Goal: Task Accomplishment & Management: Complete application form

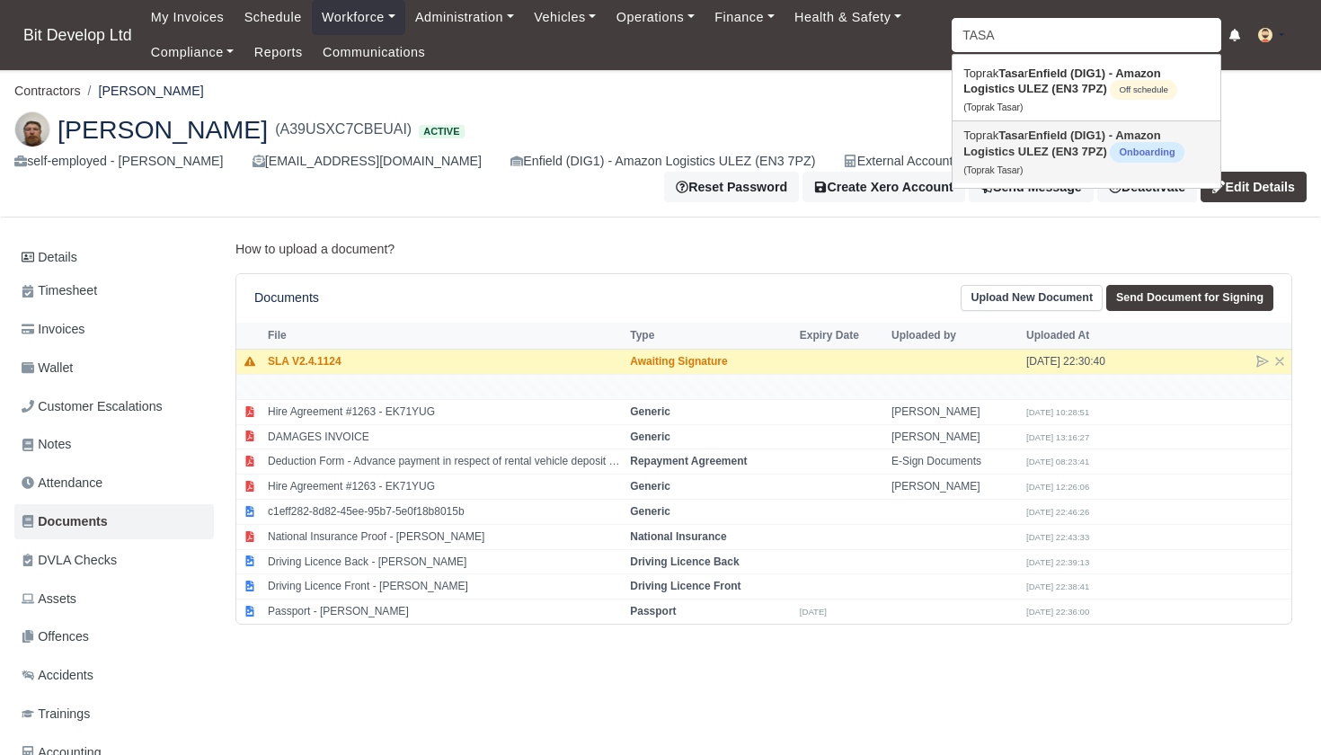
click at [1045, 155] on strong "Enfield (DIG1) - Amazon Logistics ULEZ (EN3 7PZ)" at bounding box center [1062, 143] width 198 height 30
type input "Toprak Tasar"
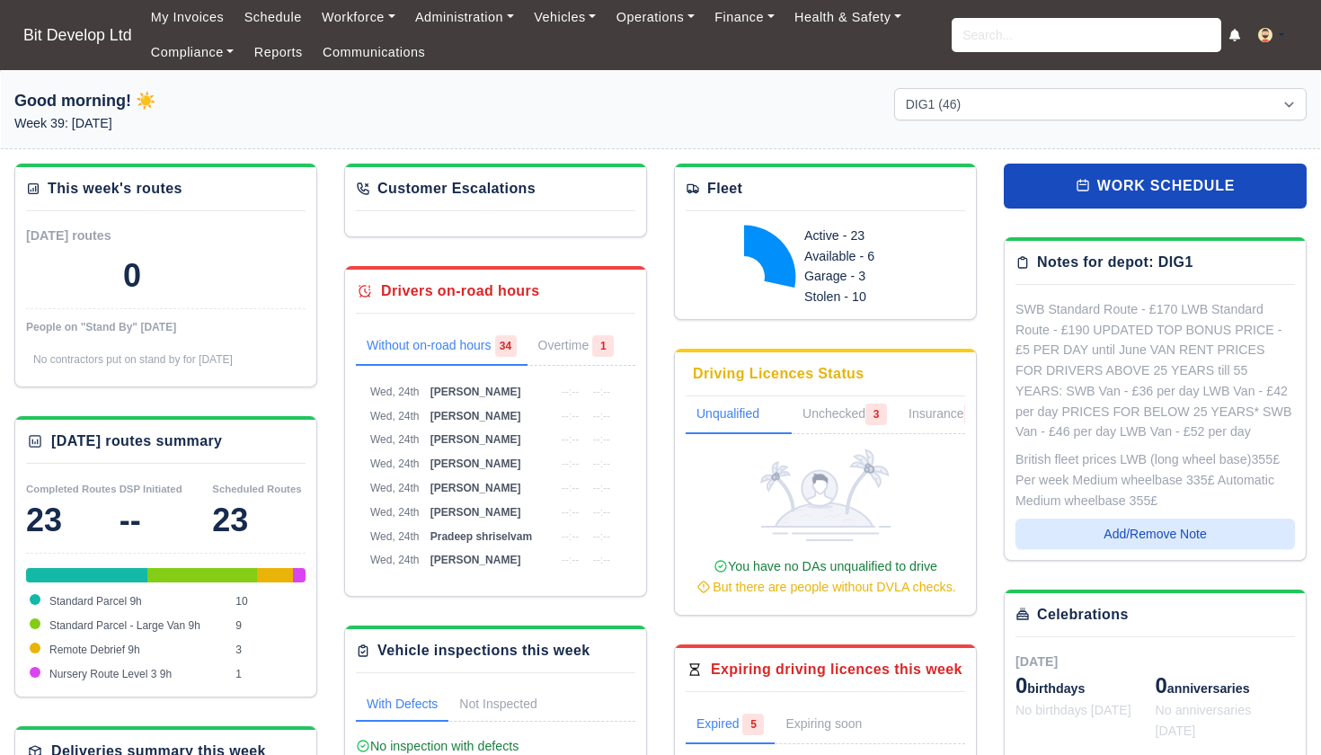
select select "2"
click at [957, 29] on input "search" at bounding box center [1087, 35] width 270 height 34
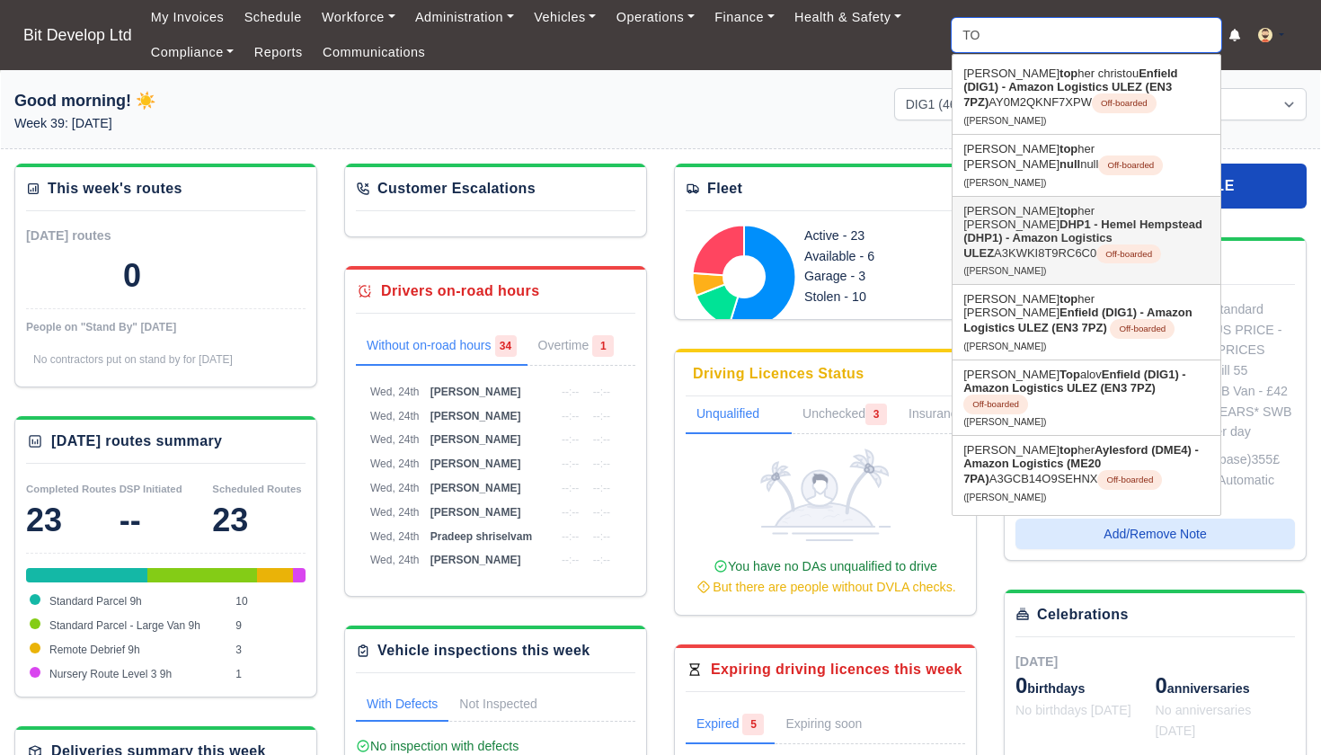
type input "T"
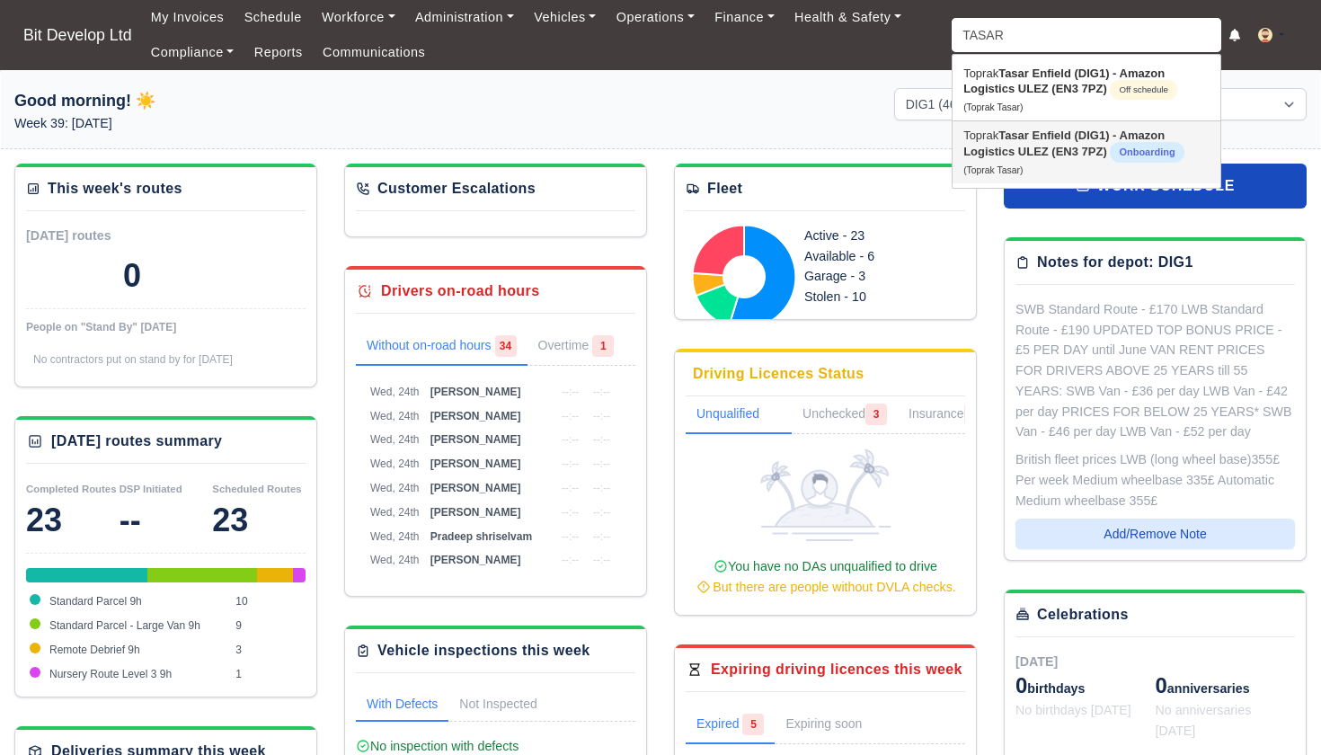
click at [1045, 152] on strong "Enfield (DIG1) - Amazon Logistics ULEZ (EN3 7PZ)" at bounding box center [1063, 143] width 201 height 30
type input "Toprak Tasar"
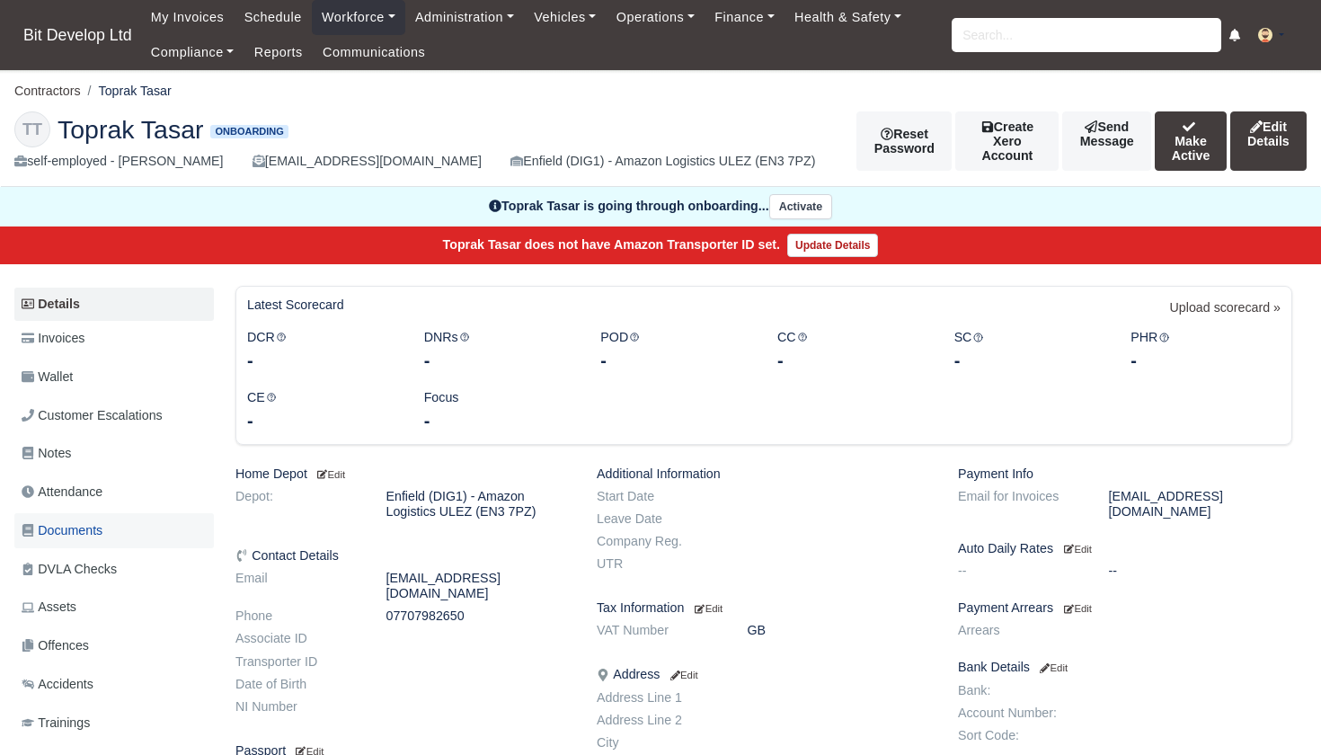
click at [91, 523] on span "Documents" at bounding box center [62, 530] width 81 height 21
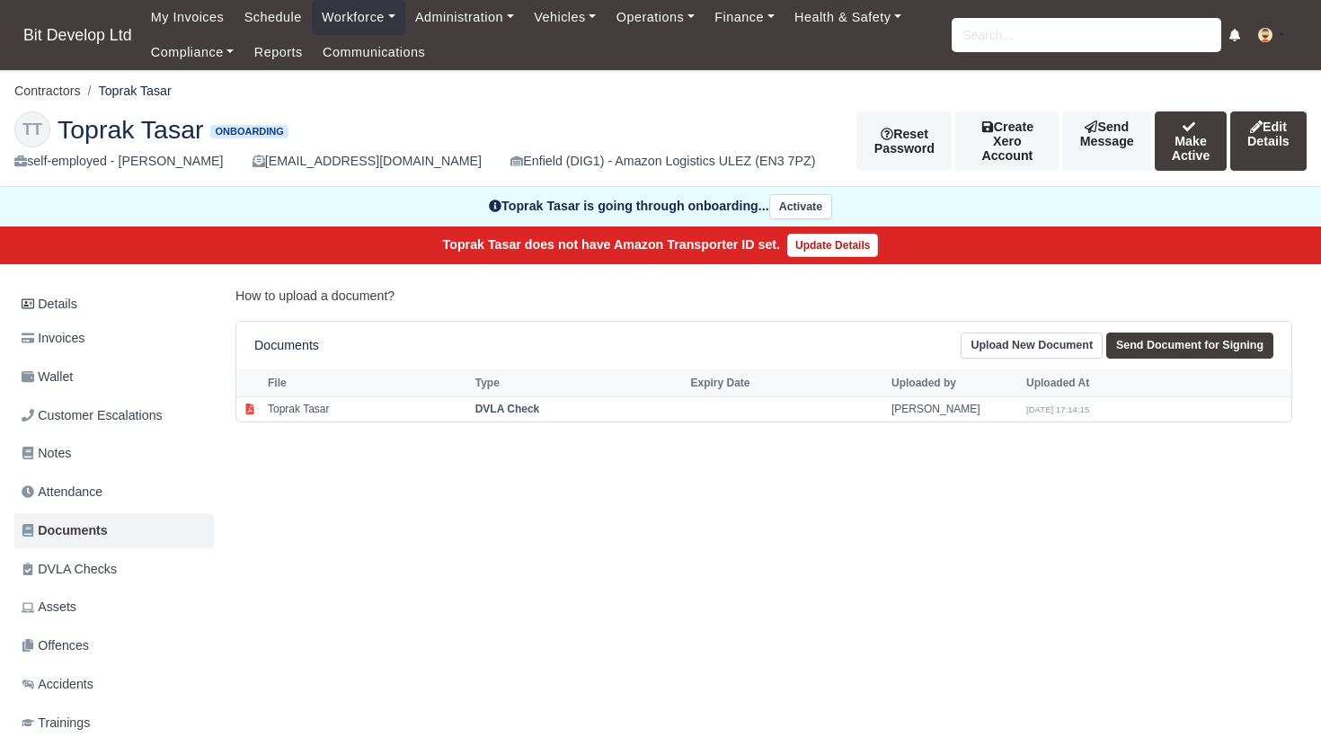
click at [1067, 340] on link "Upload New Document" at bounding box center [1032, 345] width 142 height 26
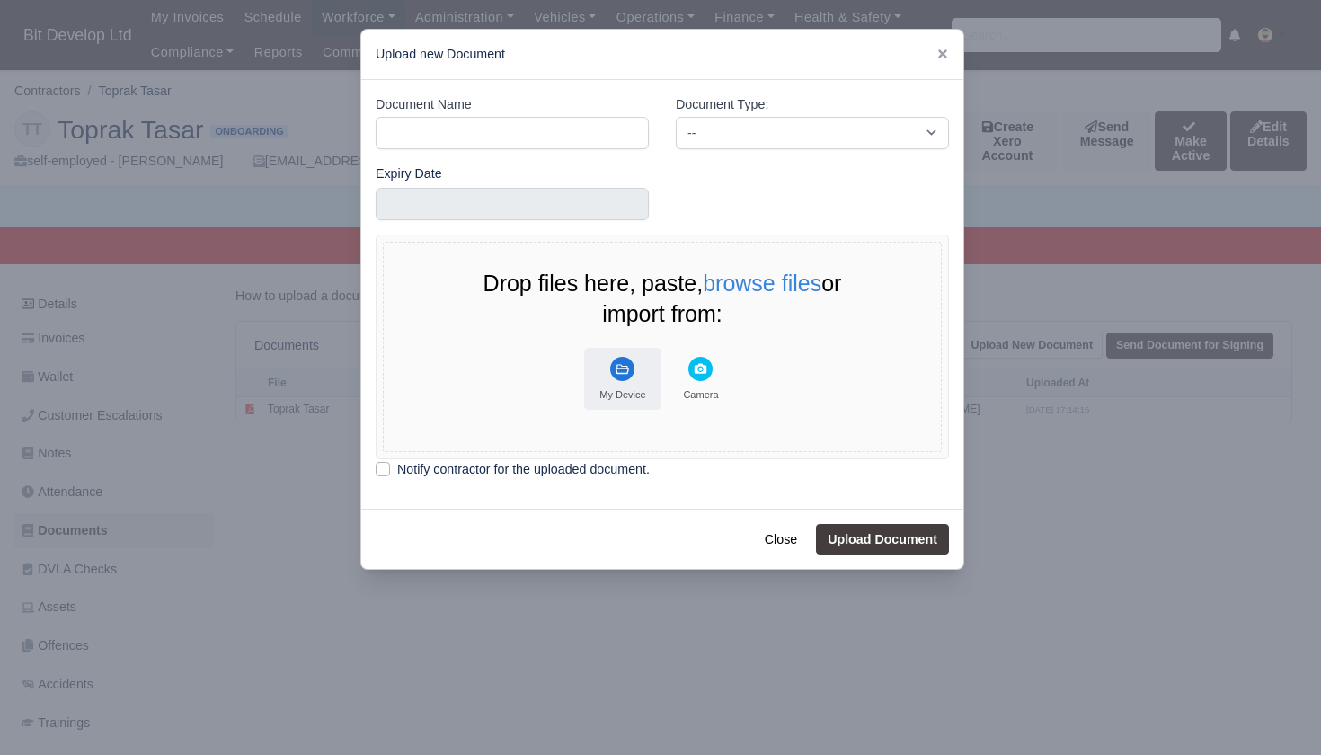
click at [608, 366] on button "My Device" at bounding box center [622, 379] width 77 height 62
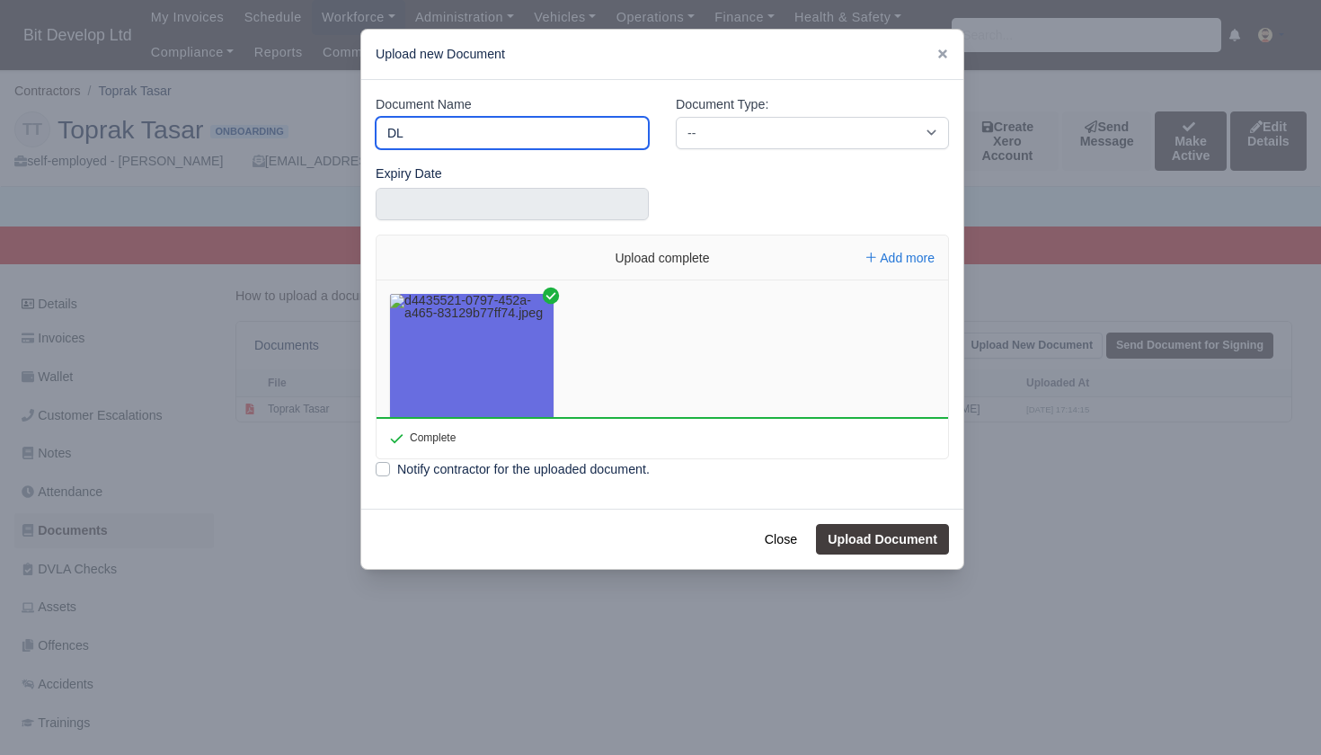
type input "DL"
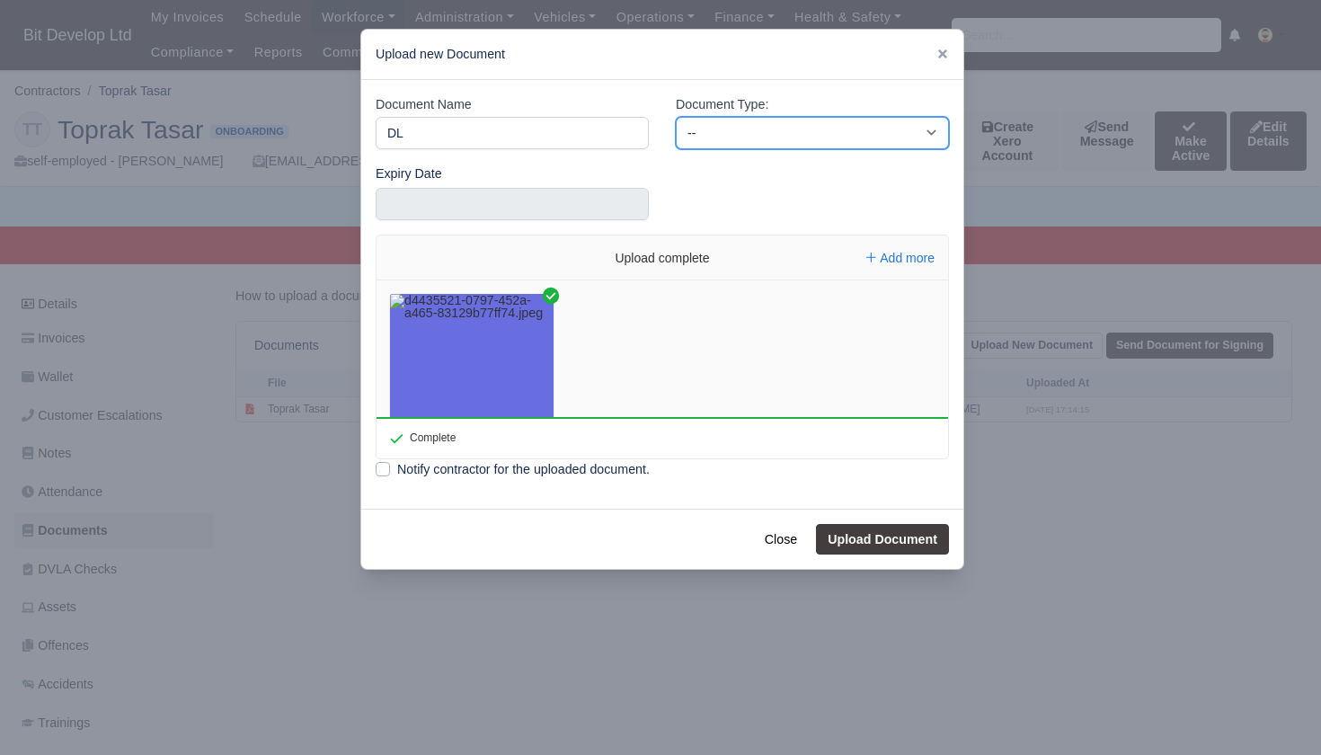
select select "driving-licence-front"
click at [865, 540] on button "Upload Document" at bounding box center [882, 539] width 133 height 31
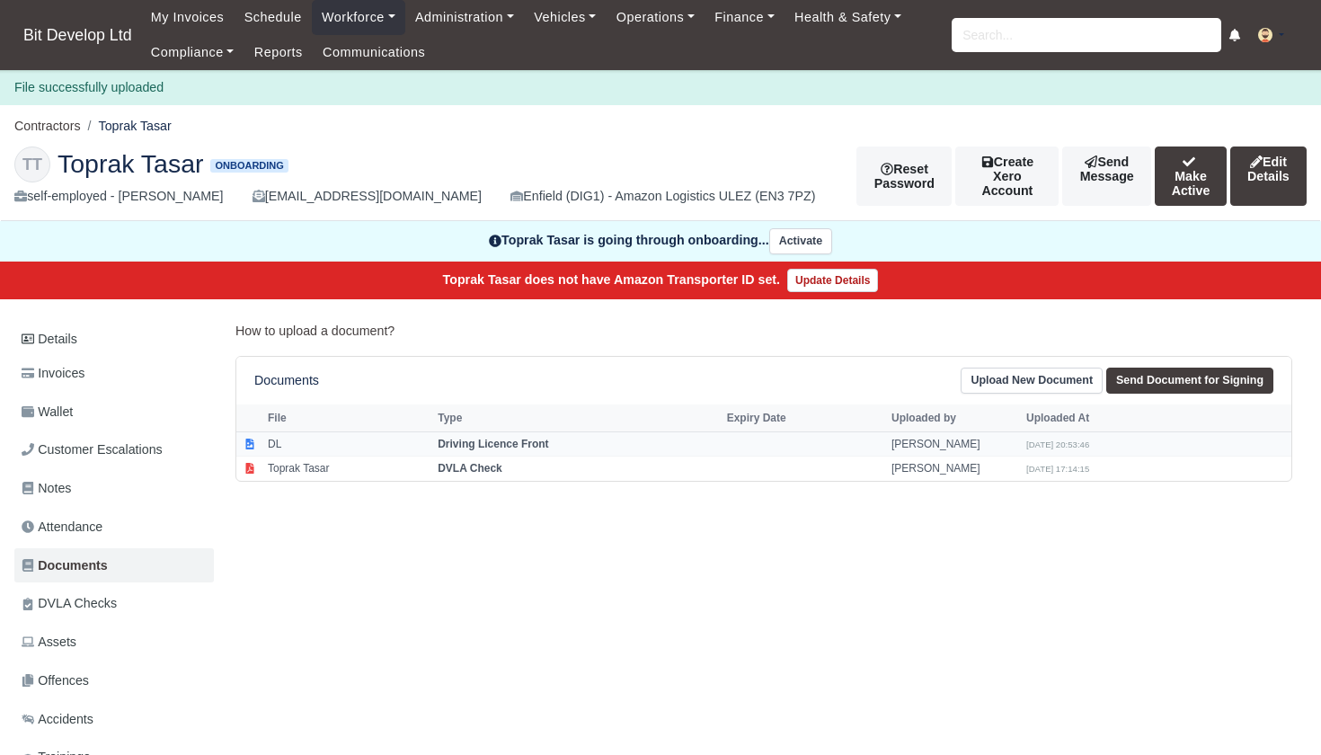
click at [763, 447] on td at bounding box center [804, 443] width 164 height 25
select select "driving-licence-front"
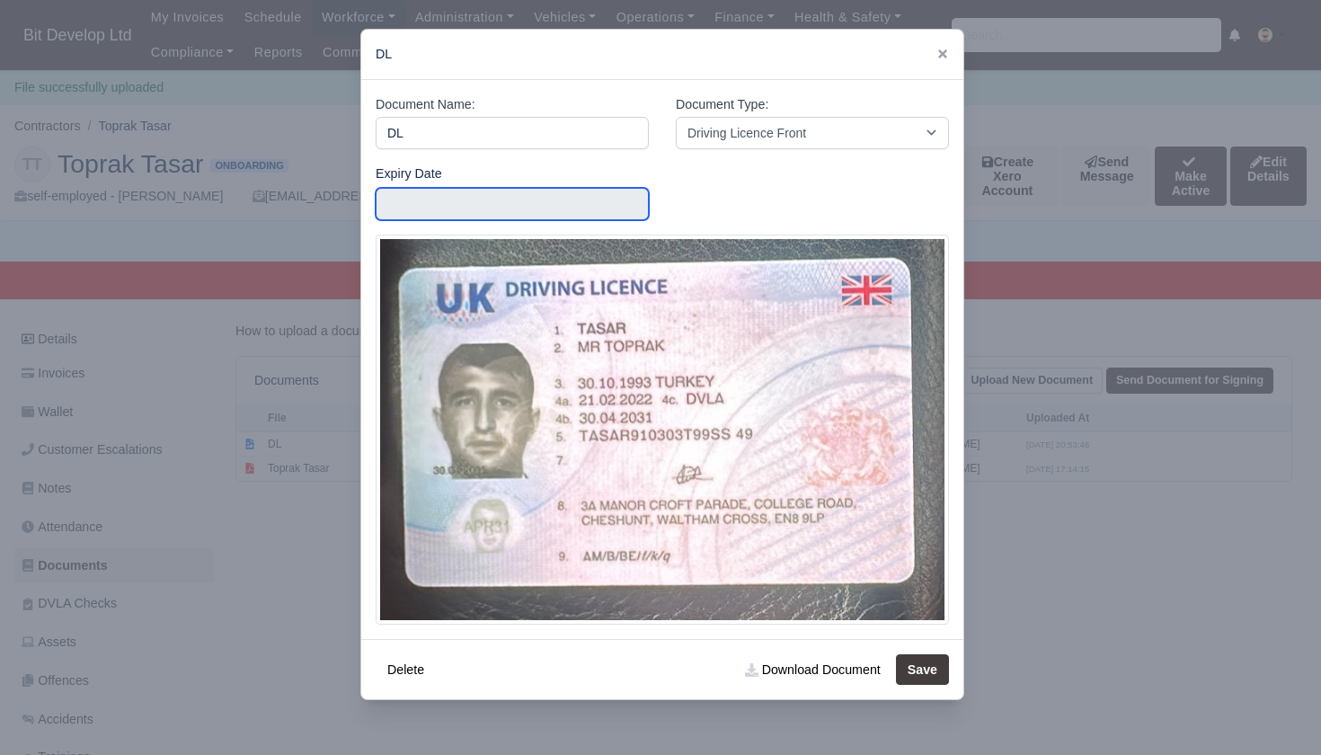
click at [509, 200] on input "text" at bounding box center [512, 204] width 273 height 32
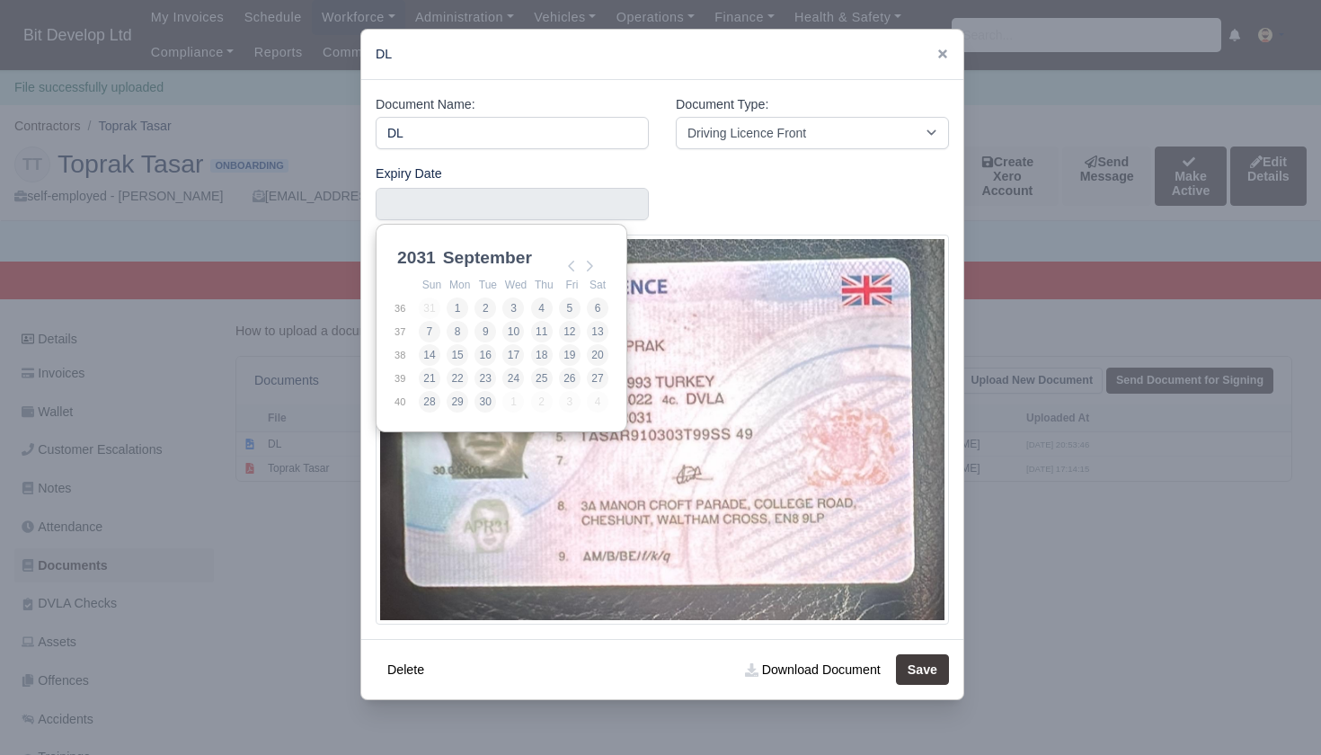
scroll to position [4, 0]
click at [697, 338] on img at bounding box center [662, 430] width 573 height 390
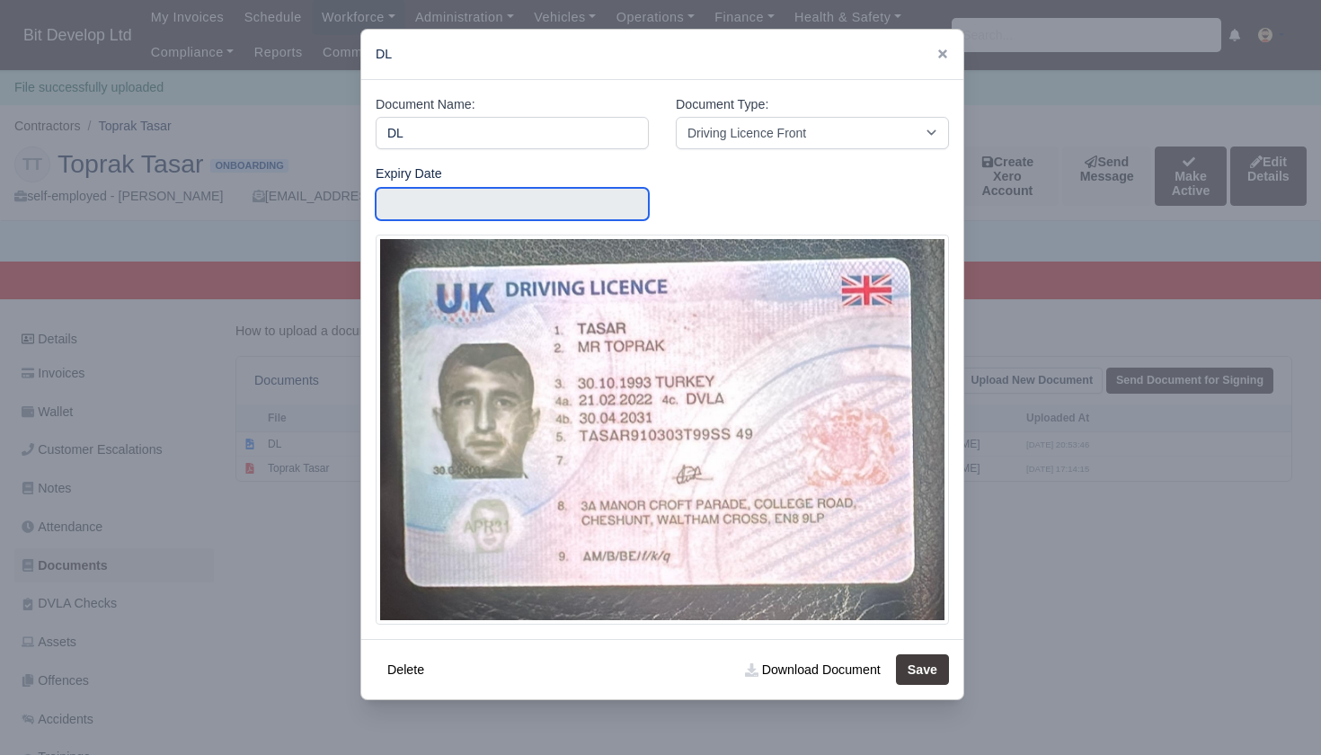
click at [501, 198] on input "Use the arrow keys to pick a date" at bounding box center [512, 204] width 273 height 32
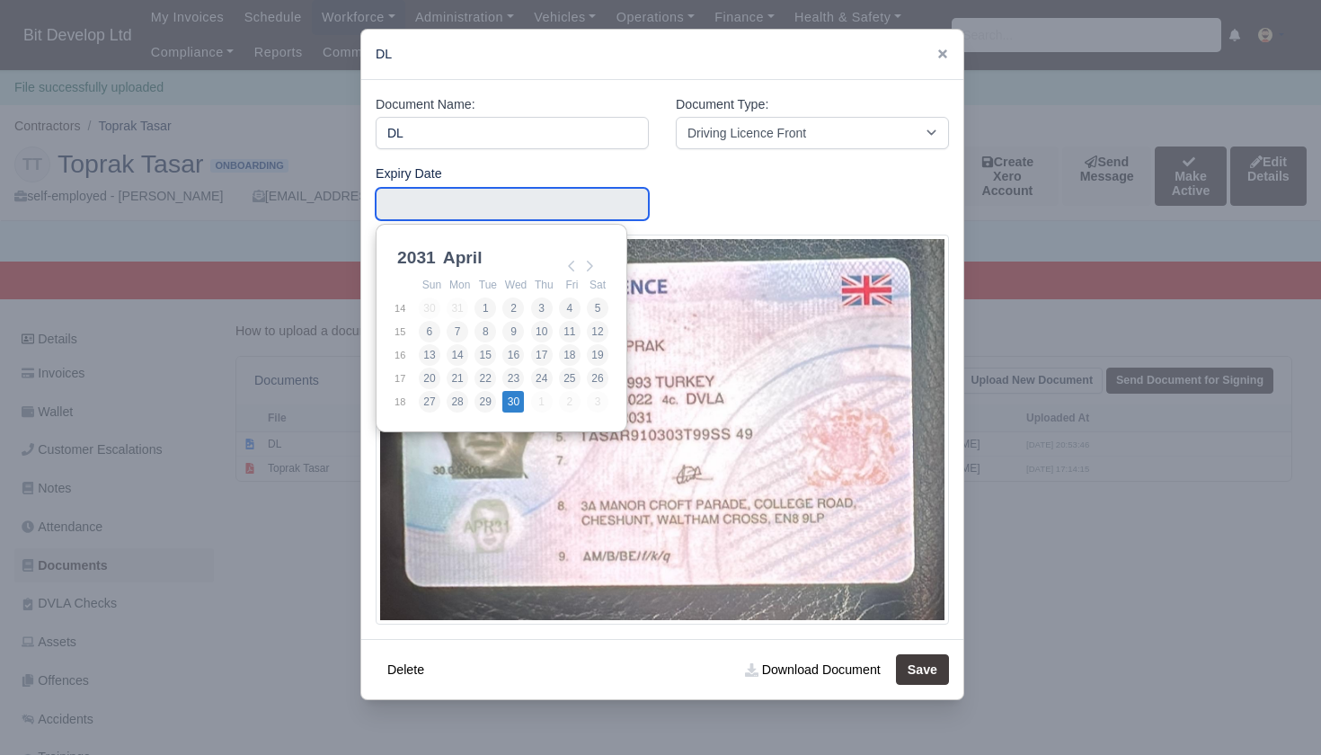
type input "2031-04-30"
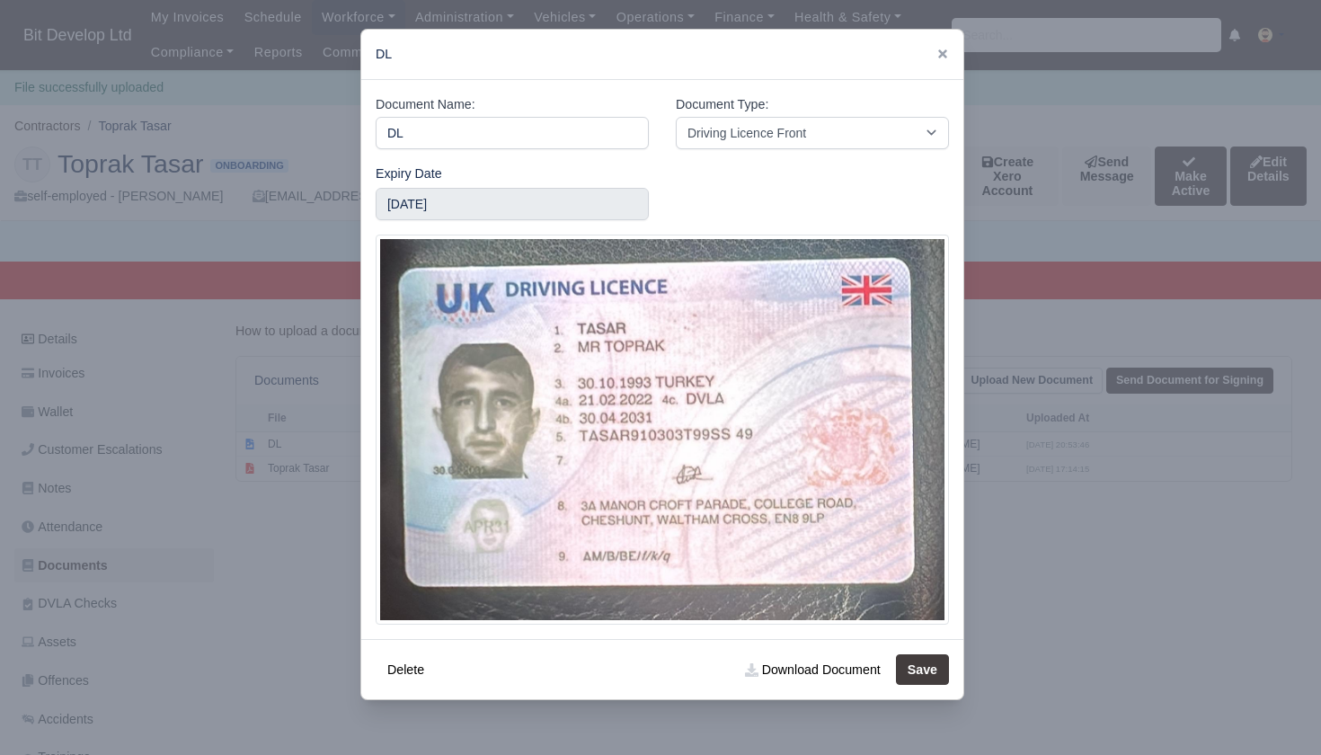
click at [916, 670] on button "Save" at bounding box center [922, 669] width 53 height 31
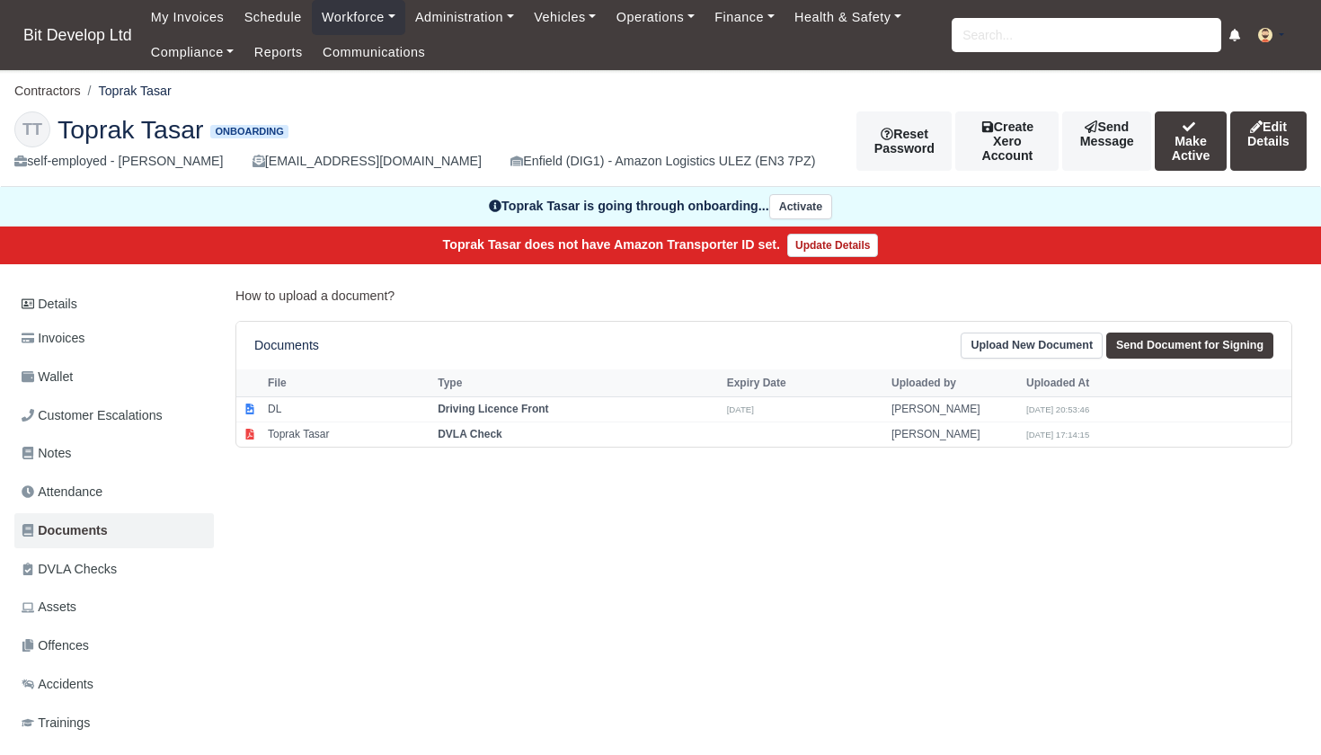
click at [1032, 341] on link "Upload New Document" at bounding box center [1032, 345] width 142 height 26
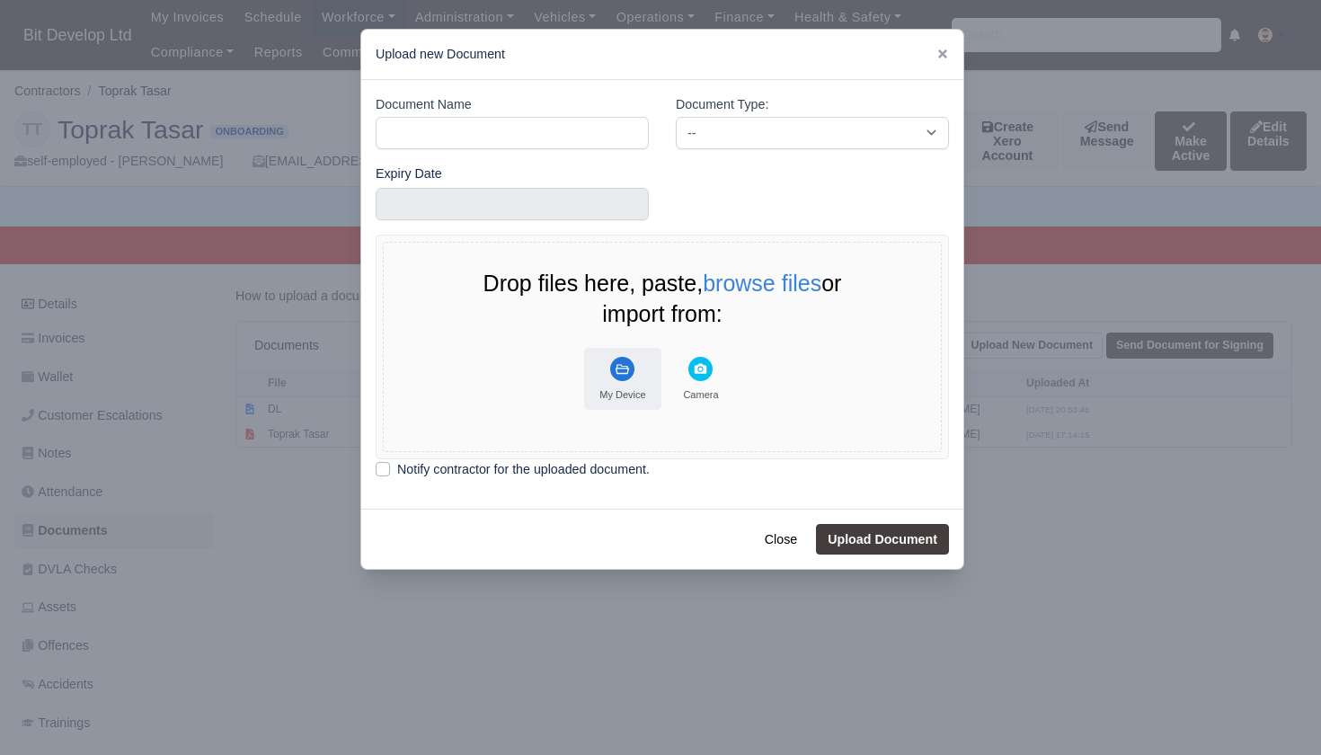
click at [624, 368] on rect "File Uploader" at bounding box center [622, 369] width 24 height 24
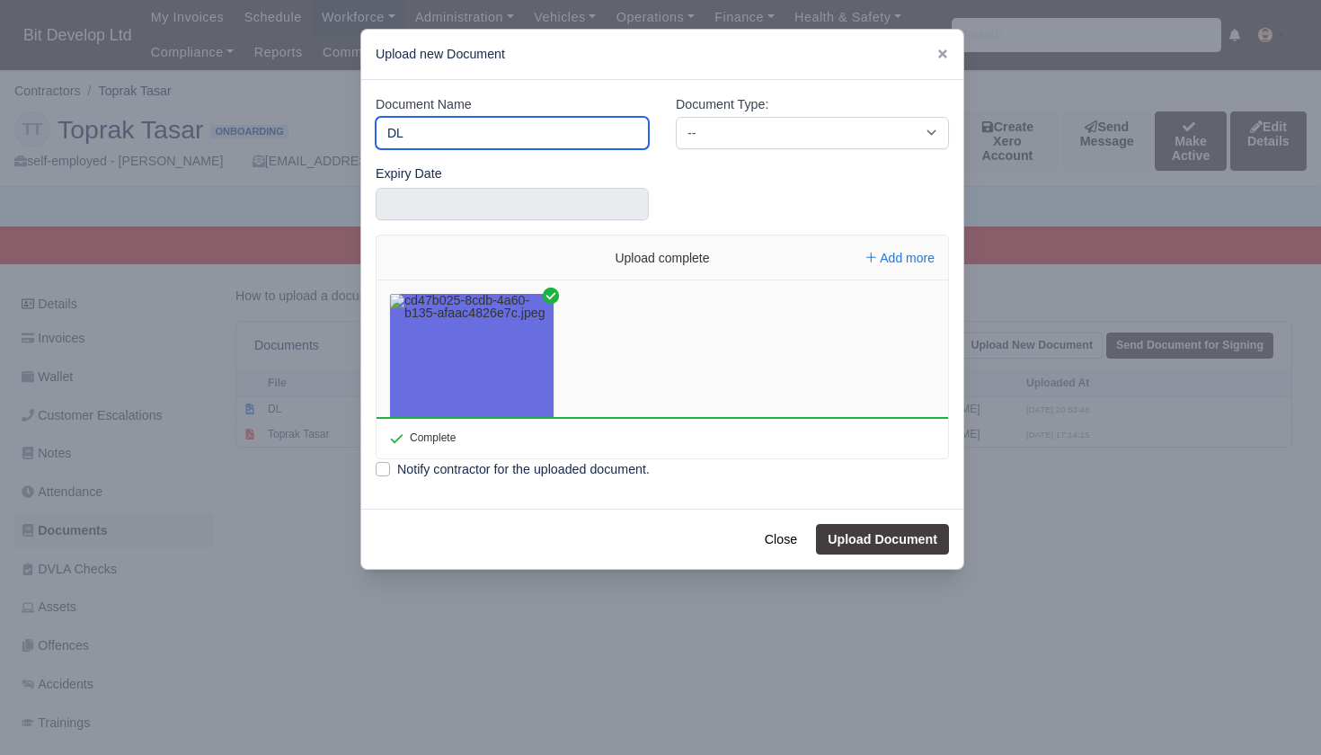
type input "DL"
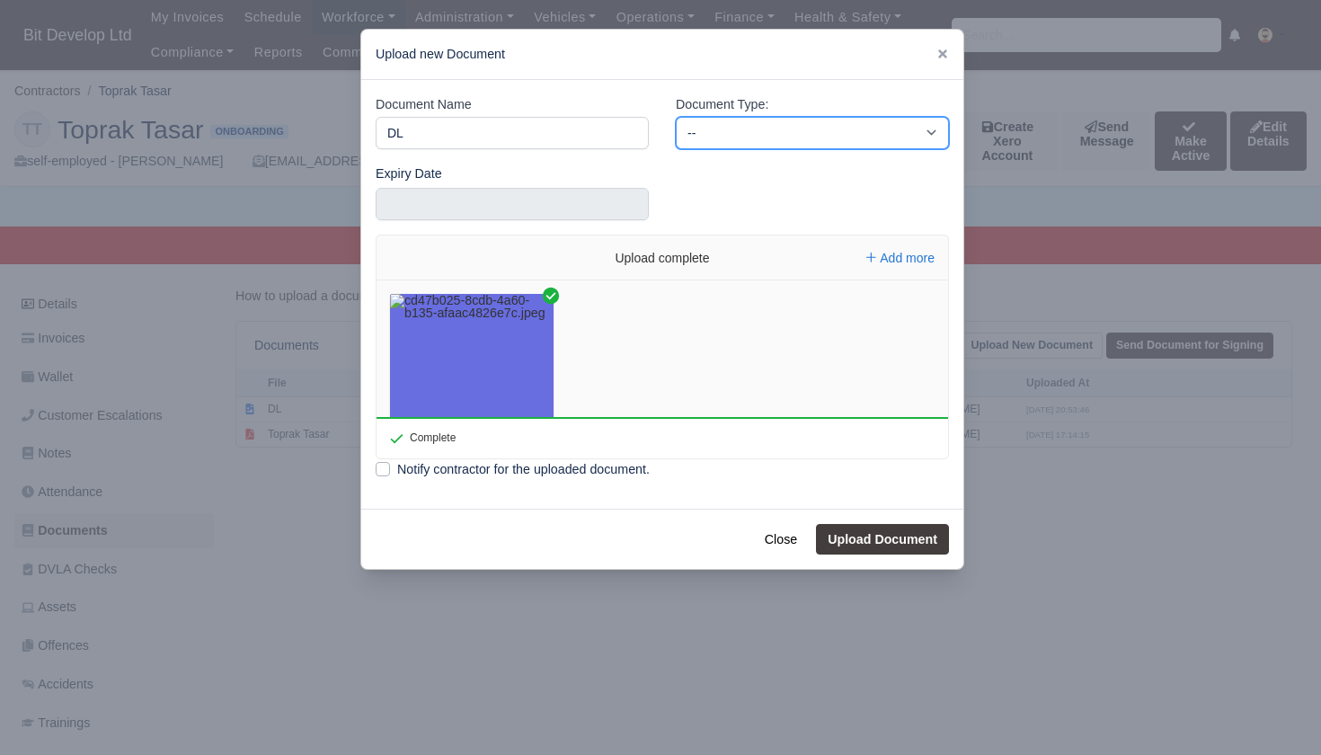
click at [789, 130] on select "-- Accounting Engagement Letter Age Verification Confirmation Background Check …" at bounding box center [812, 133] width 273 height 32
select select "driving-licence-back"
click at [853, 544] on button "Upload Document" at bounding box center [882, 539] width 133 height 31
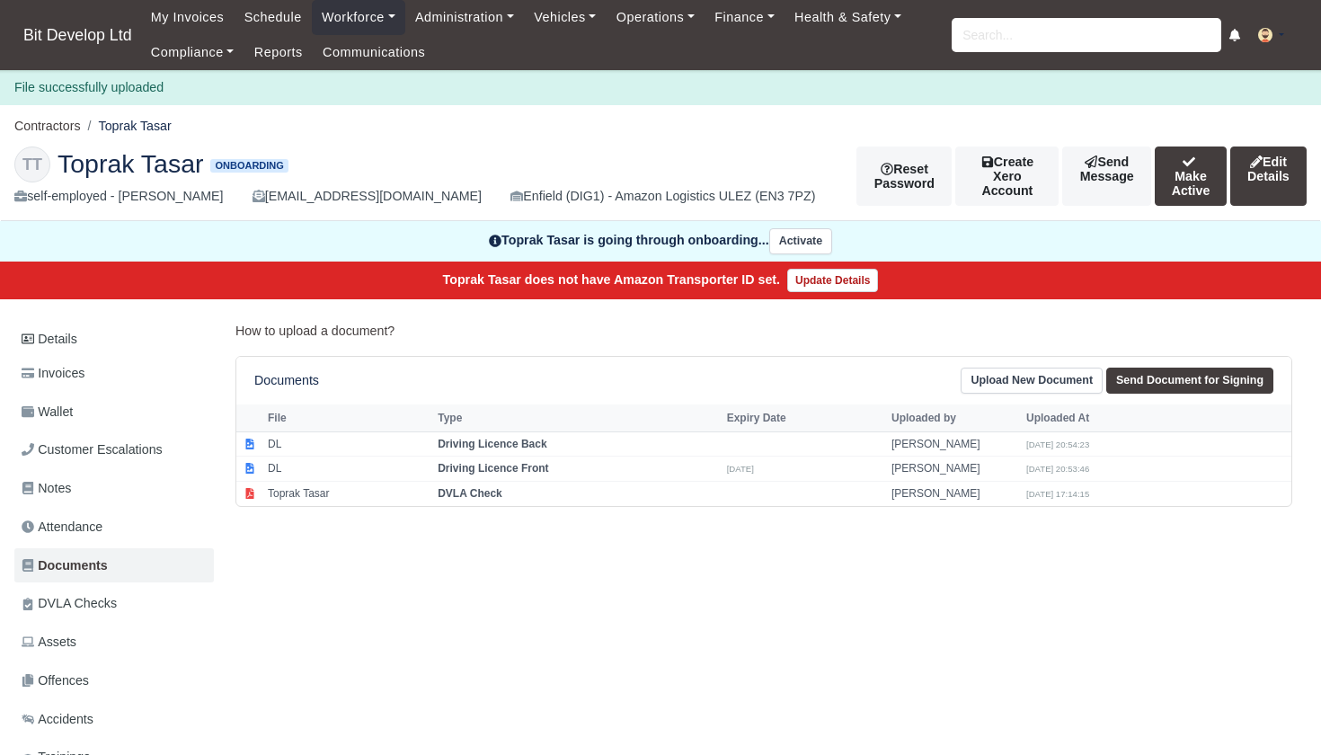
click at [1024, 376] on link "Upload New Document" at bounding box center [1032, 381] width 142 height 26
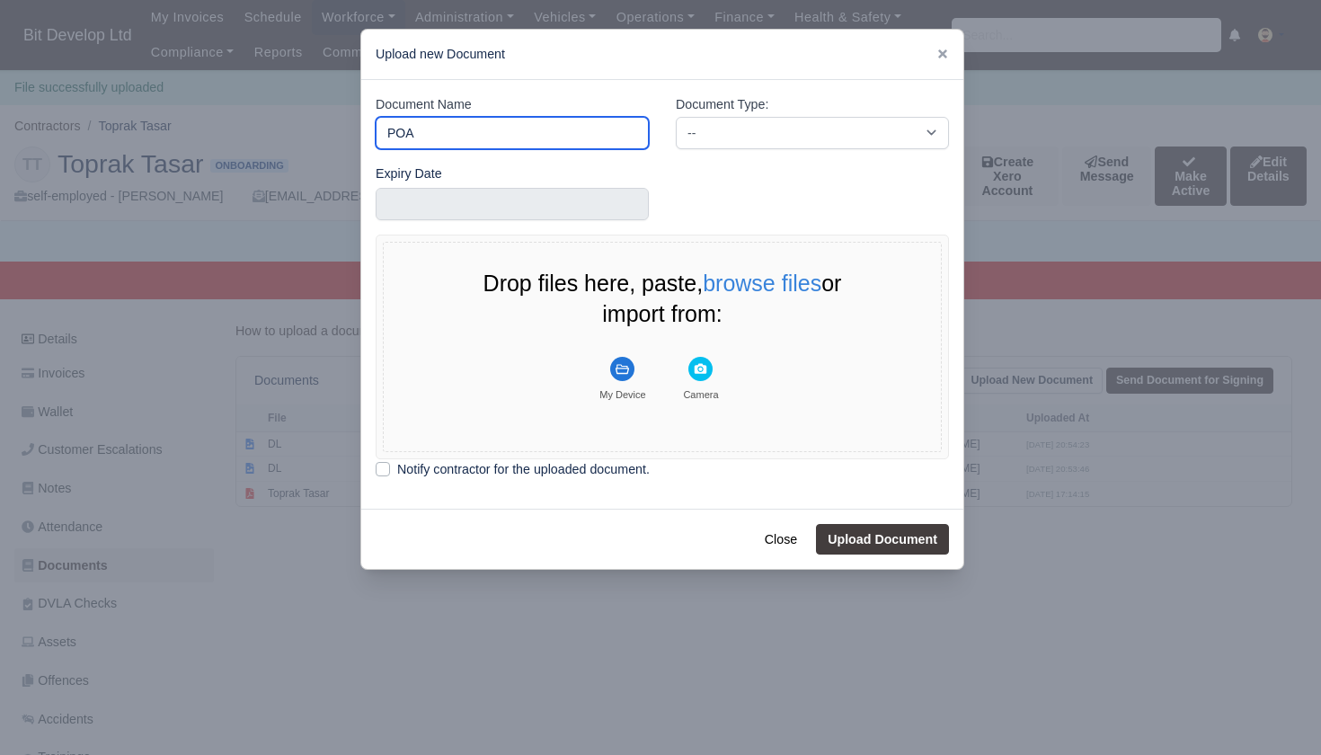
type input "POA"
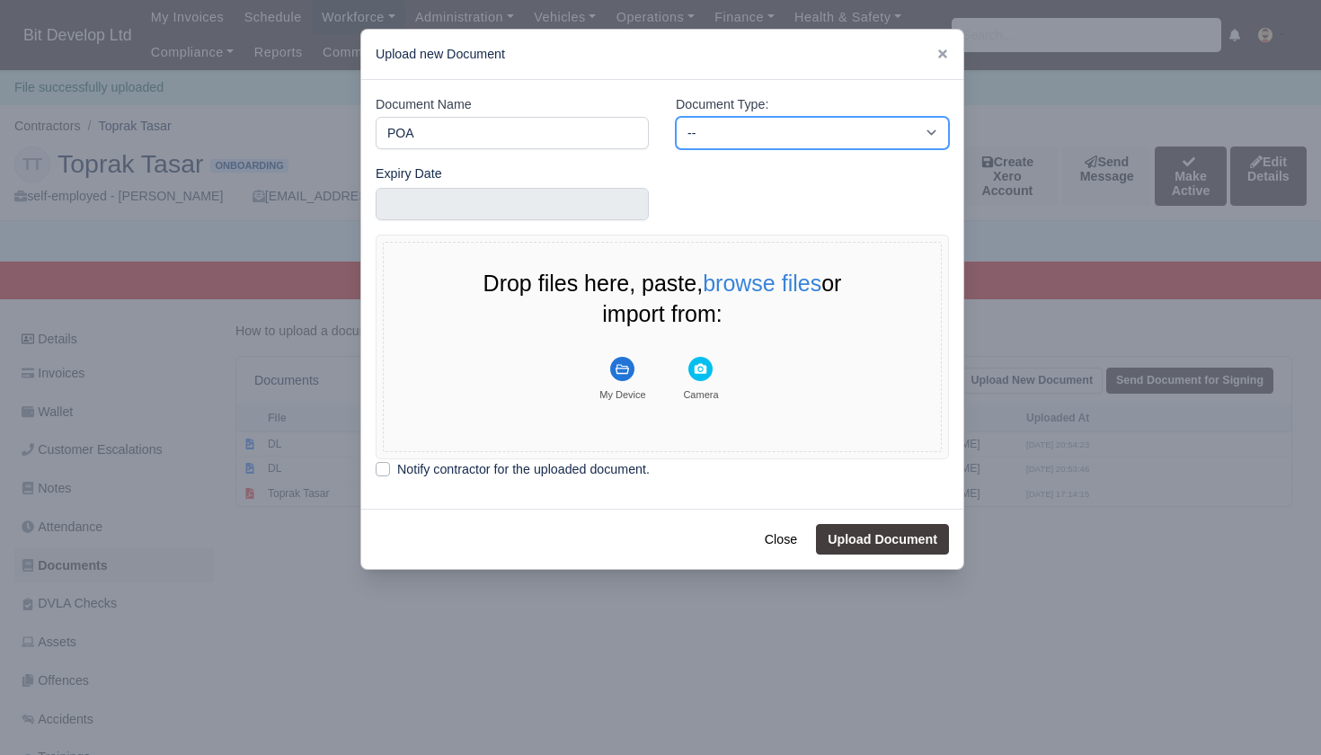
click at [780, 134] on select "-- Accounting Engagement Letter Age Verification Confirmation Background Check …" at bounding box center [812, 133] width 273 height 32
select select "proof-of-address"
click at [616, 388] on div "My Device" at bounding box center [622, 394] width 46 height 13
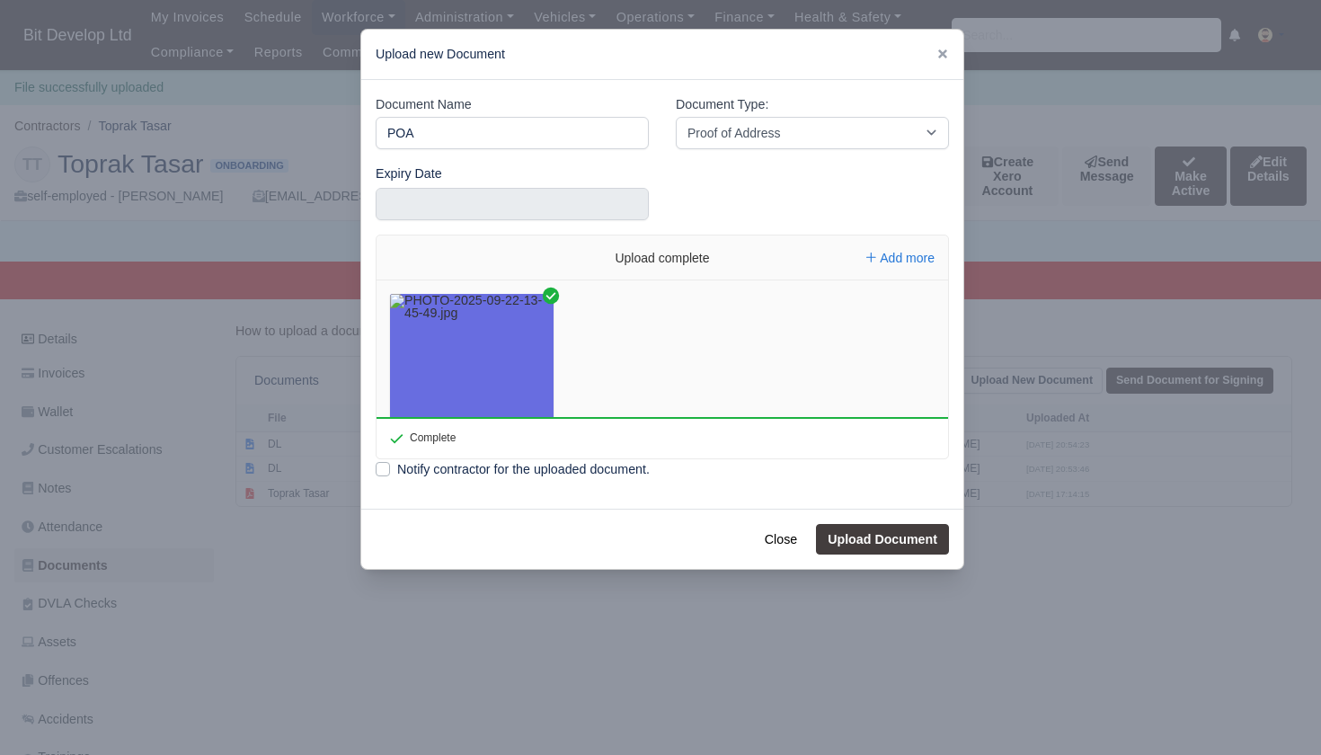
click at [891, 539] on button "Upload Document" at bounding box center [882, 539] width 133 height 31
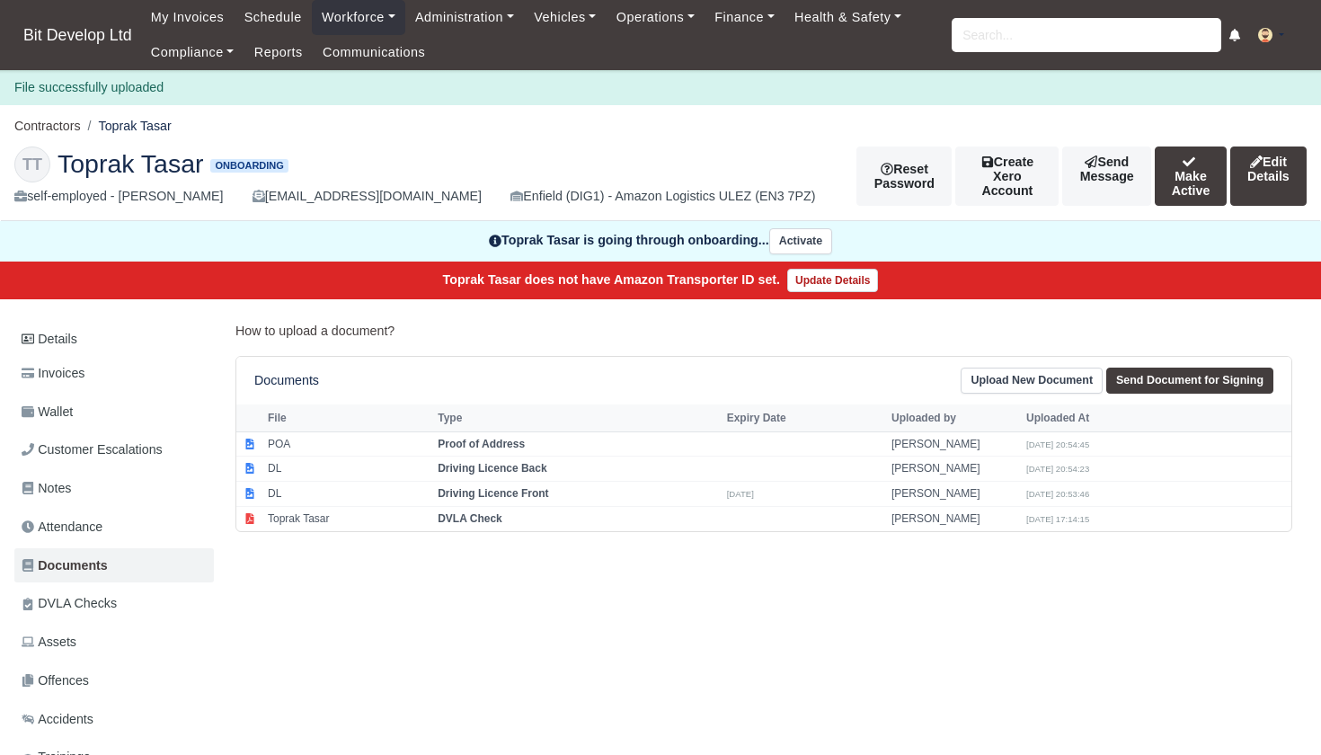
click at [1010, 380] on link "Upload New Document" at bounding box center [1032, 381] width 142 height 26
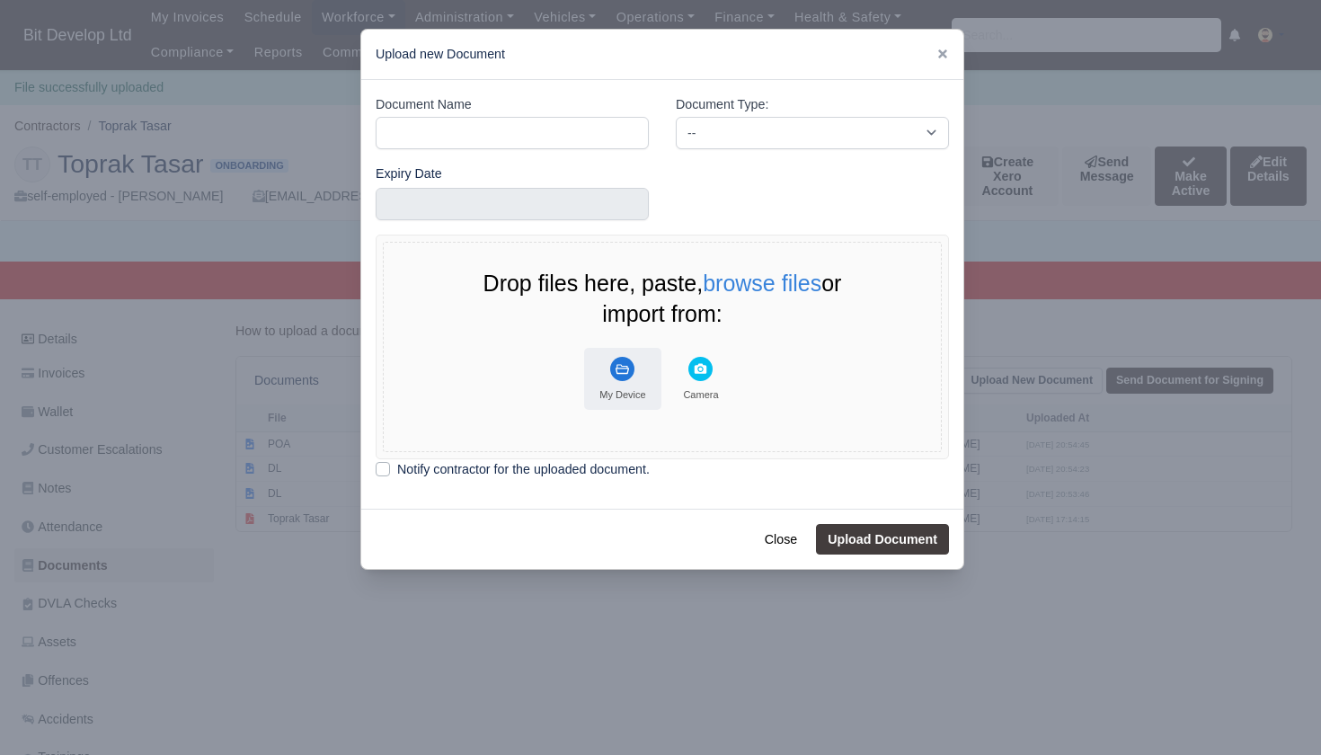
click at [618, 357] on rect "File Uploader" at bounding box center [622, 369] width 24 height 24
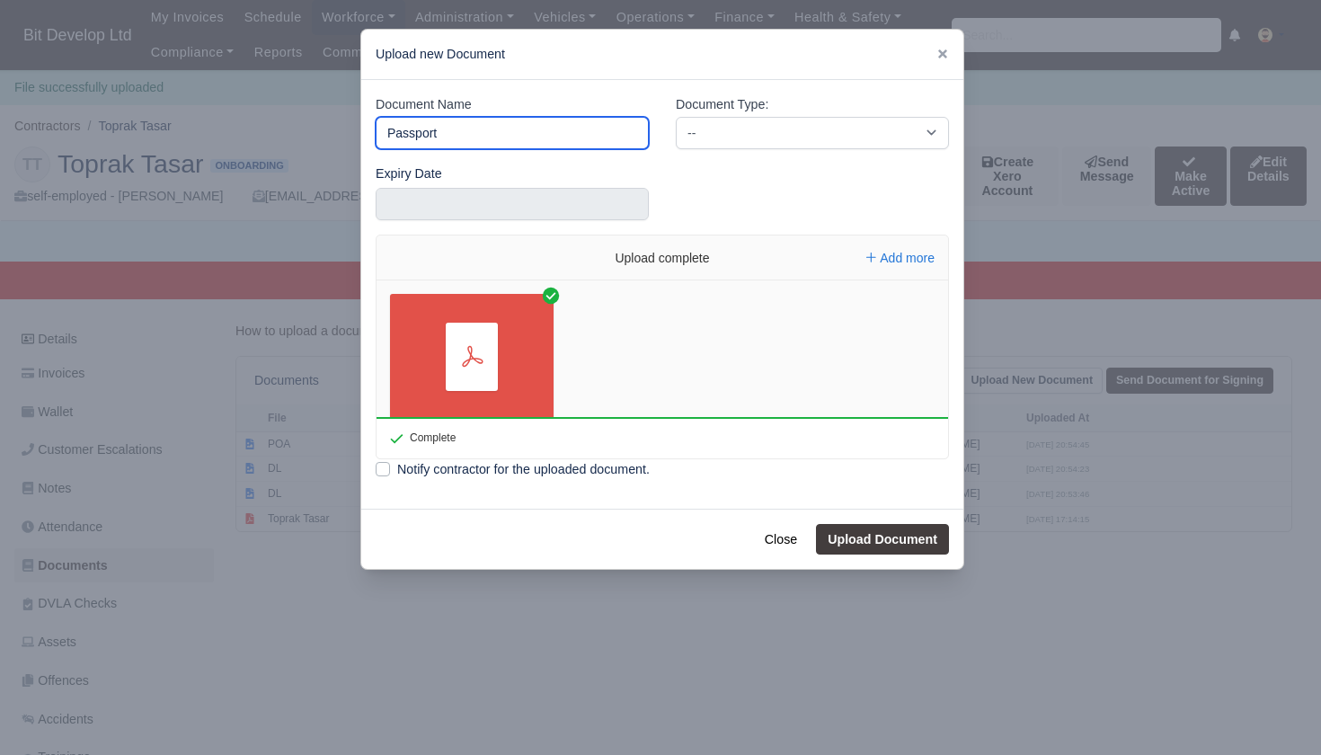
type input "Passport"
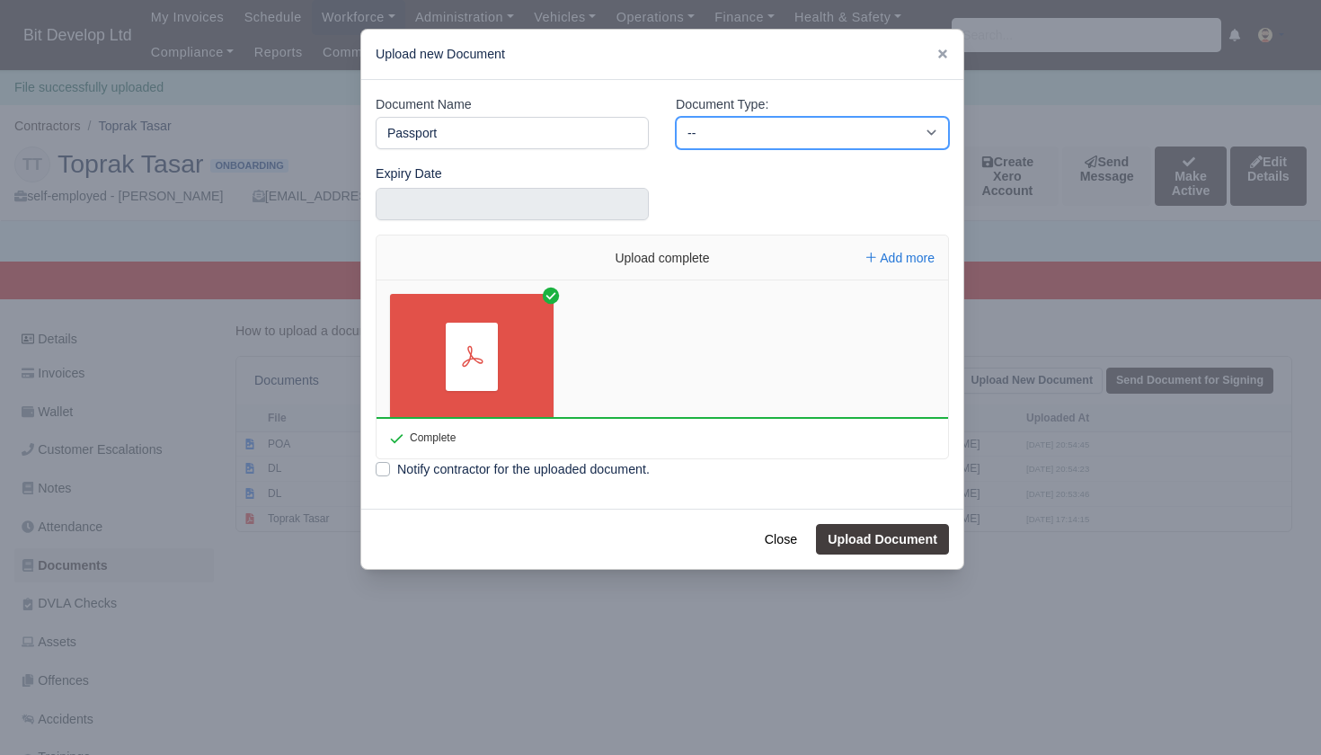
select select "passport"
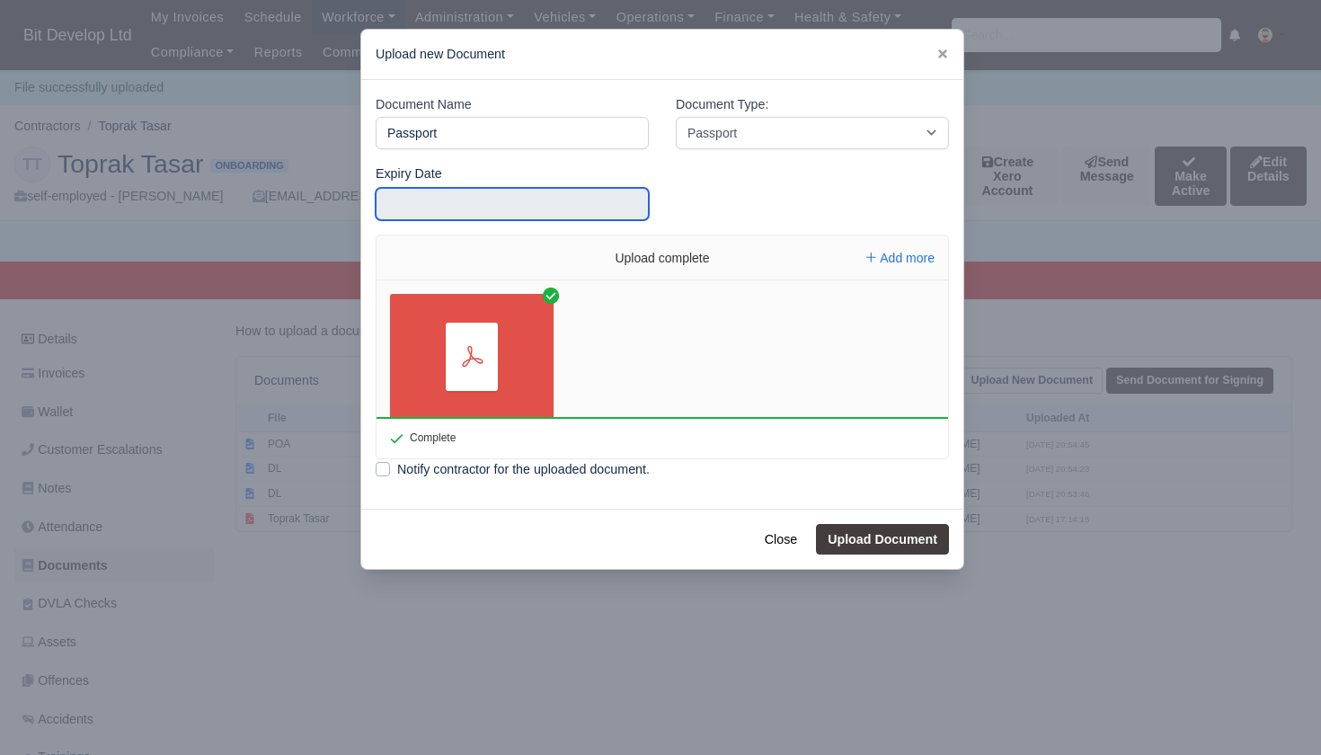
click at [487, 198] on input "text" at bounding box center [512, 204] width 273 height 32
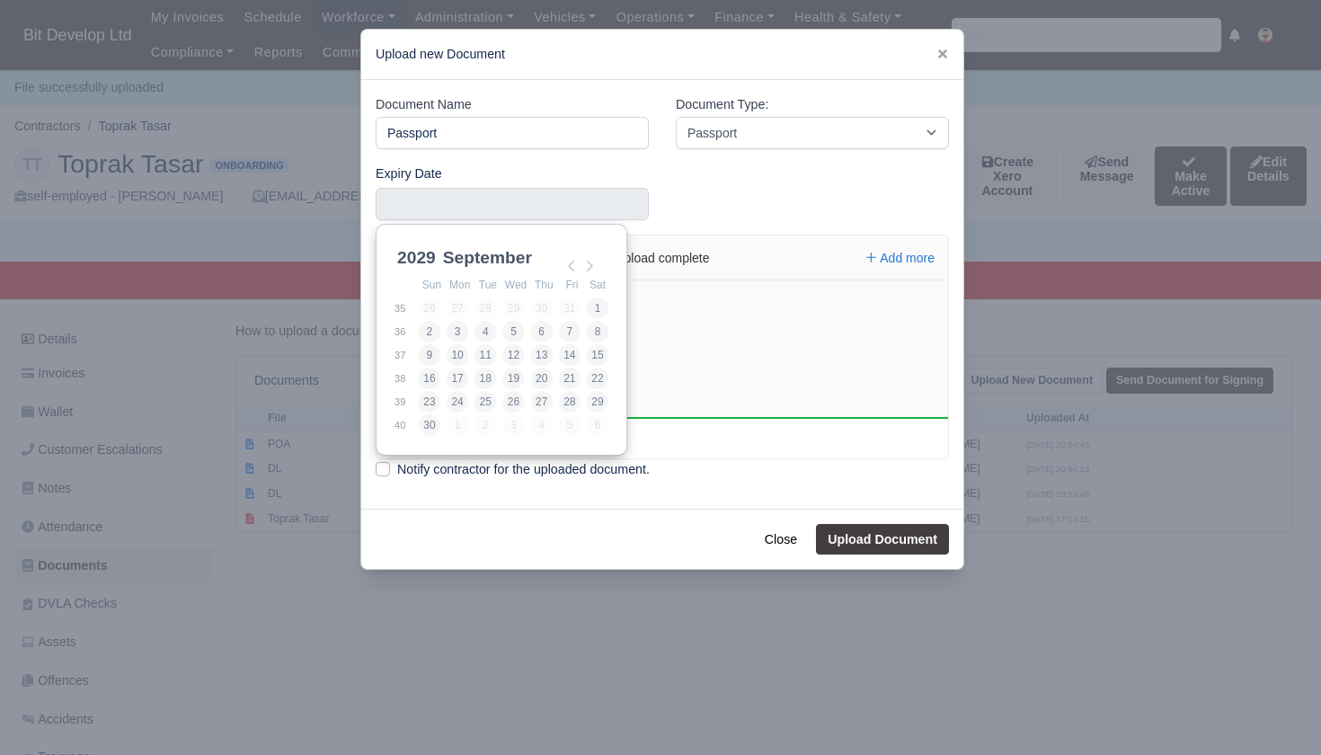
scroll to position [4, 0]
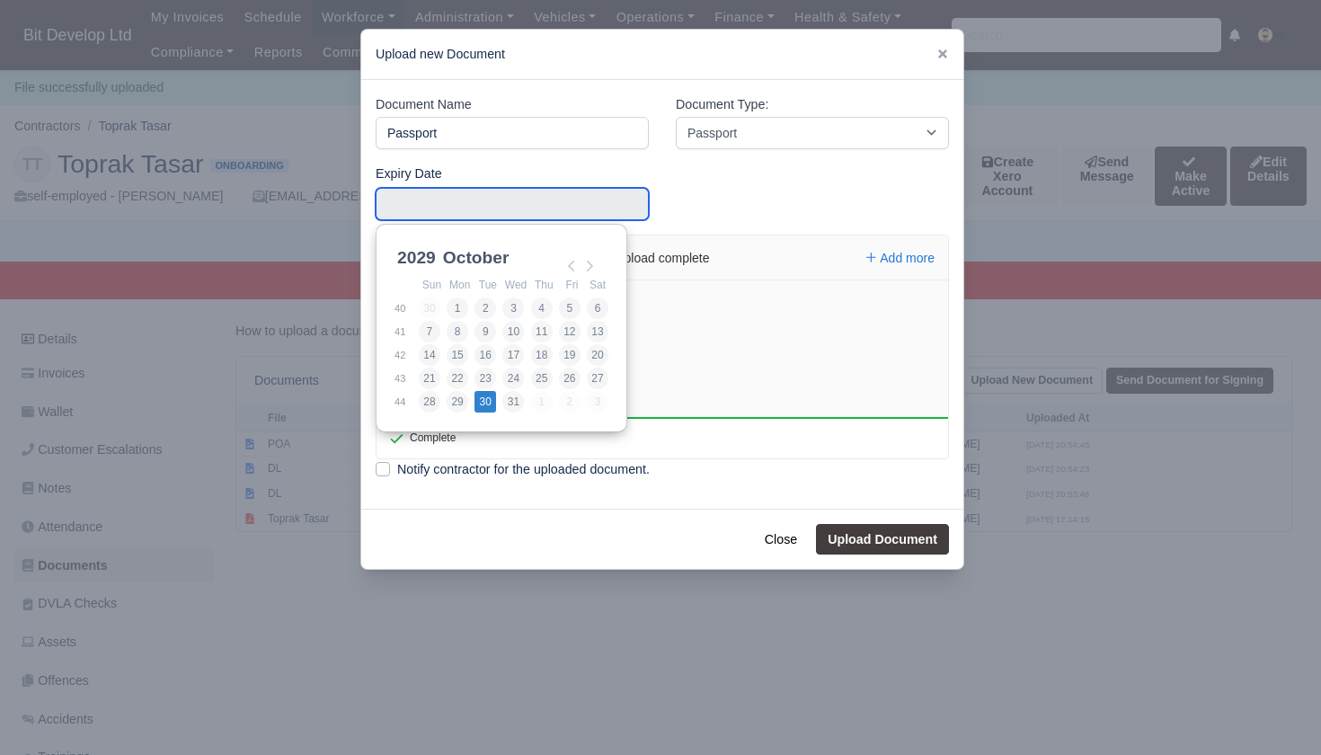
type input "2029-10-30"
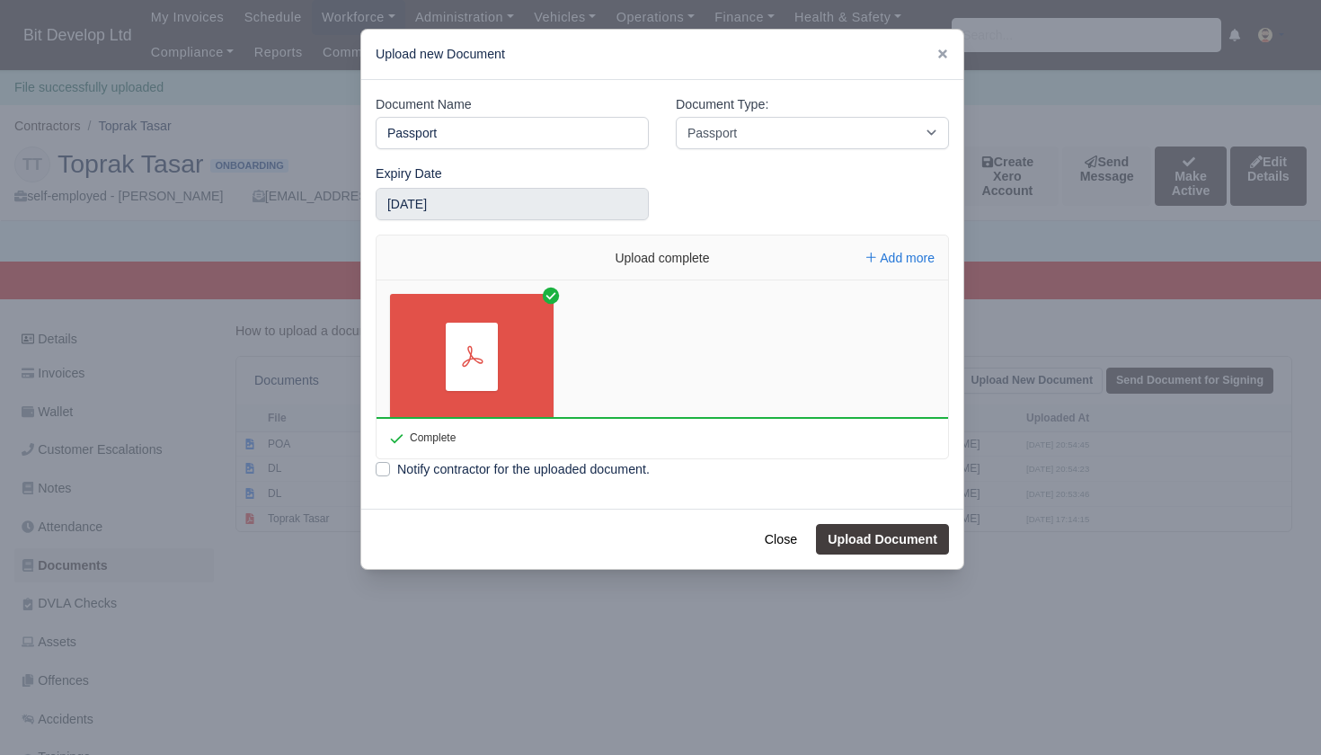
click at [899, 536] on button "Upload Document" at bounding box center [882, 539] width 133 height 31
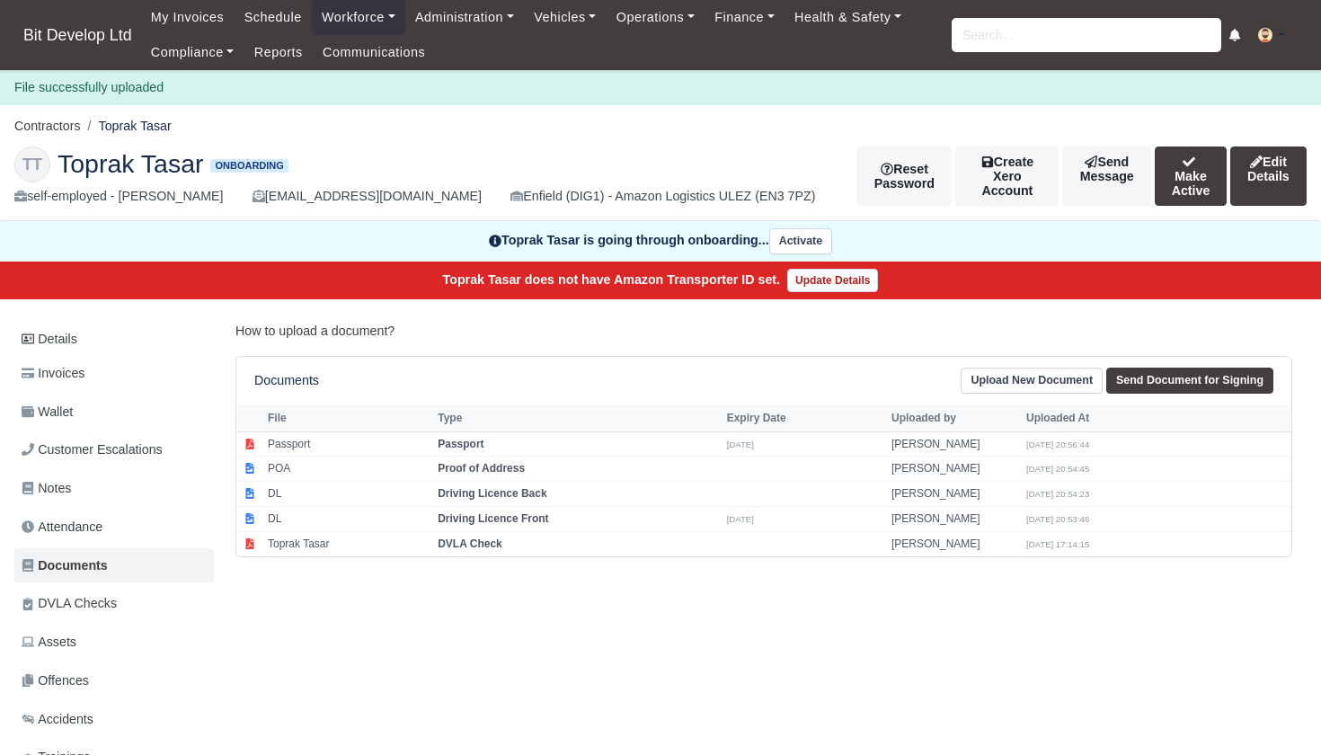
click at [1041, 377] on link "Upload New Document" at bounding box center [1032, 381] width 142 height 26
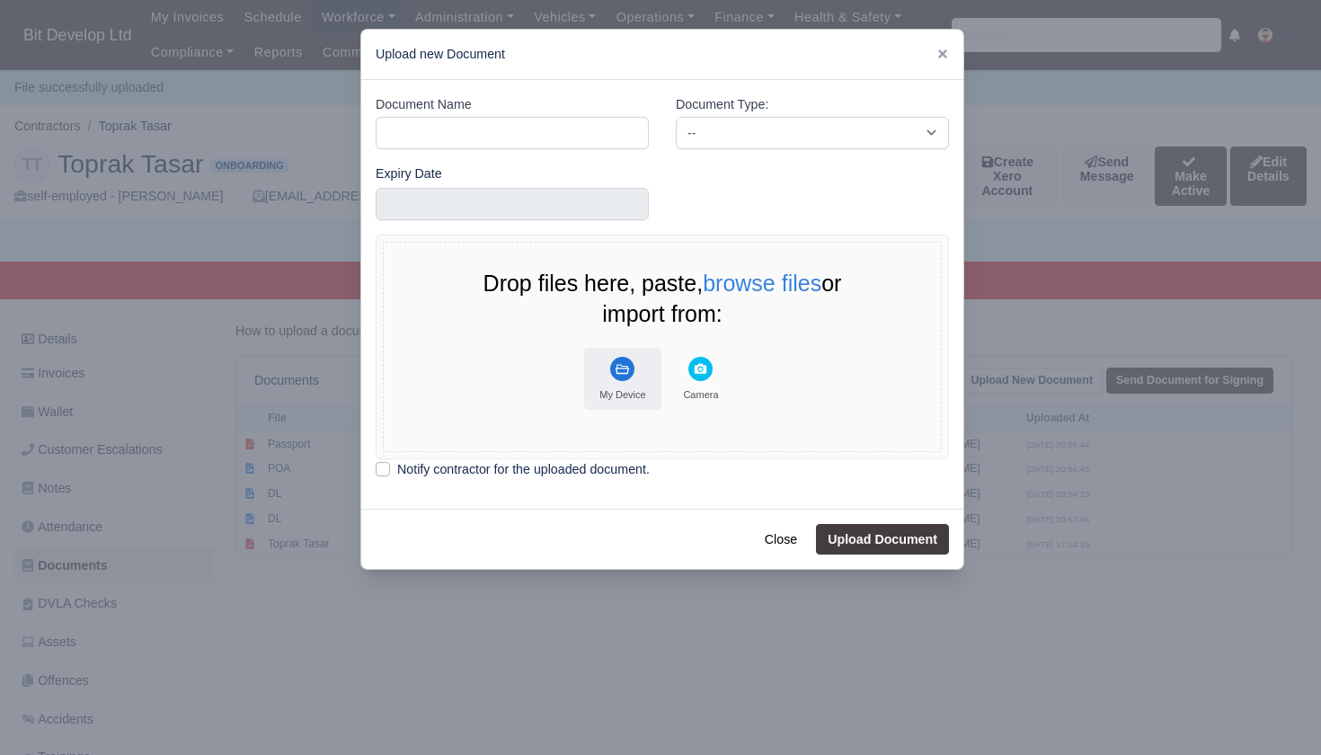
click at [607, 363] on button "My Device" at bounding box center [622, 379] width 77 height 62
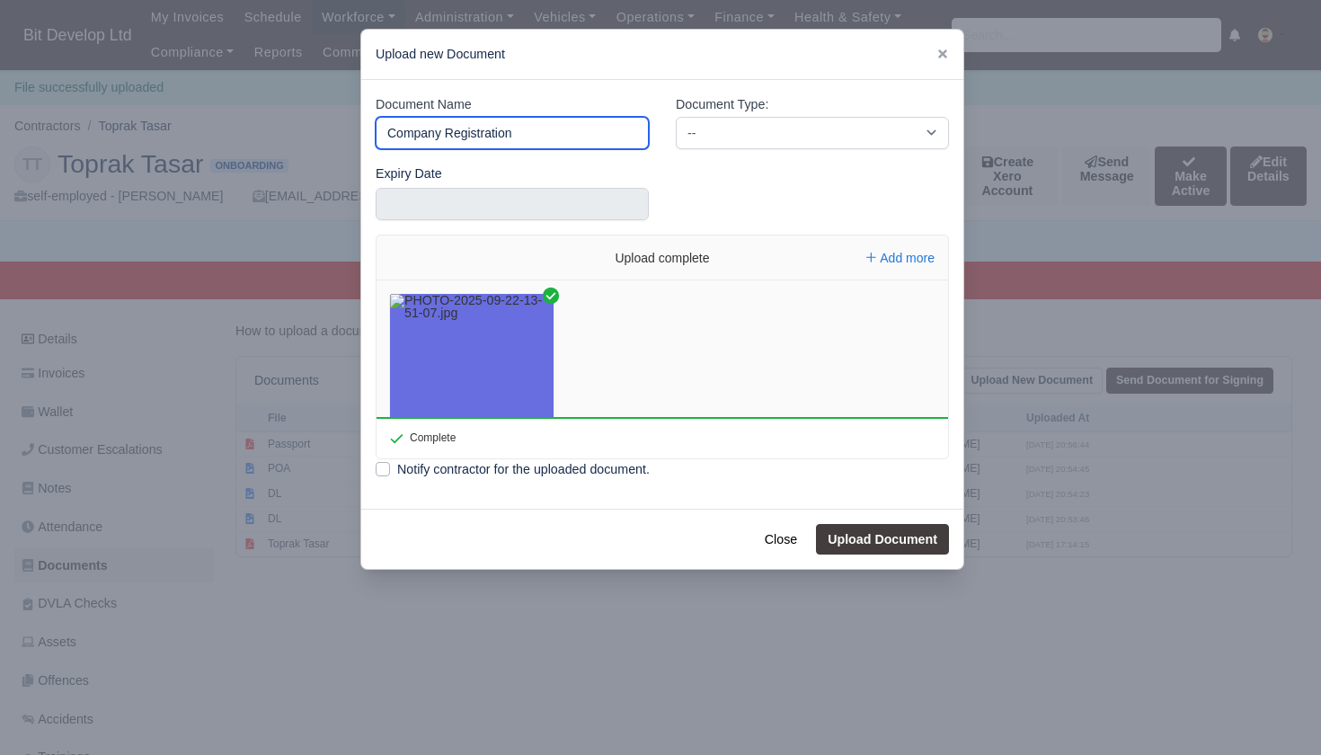
type input "Company Registration"
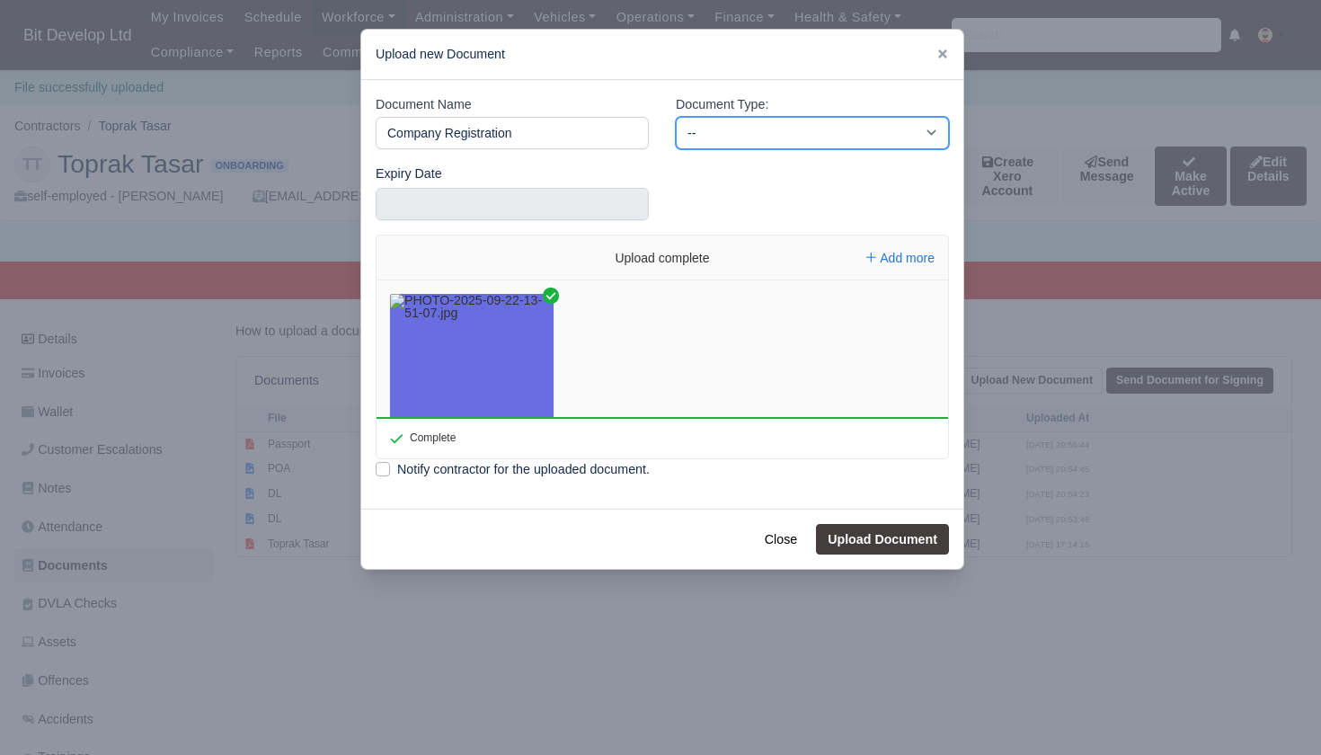
select select "company-documents"
click at [883, 535] on button "Upload Document" at bounding box center [882, 539] width 133 height 31
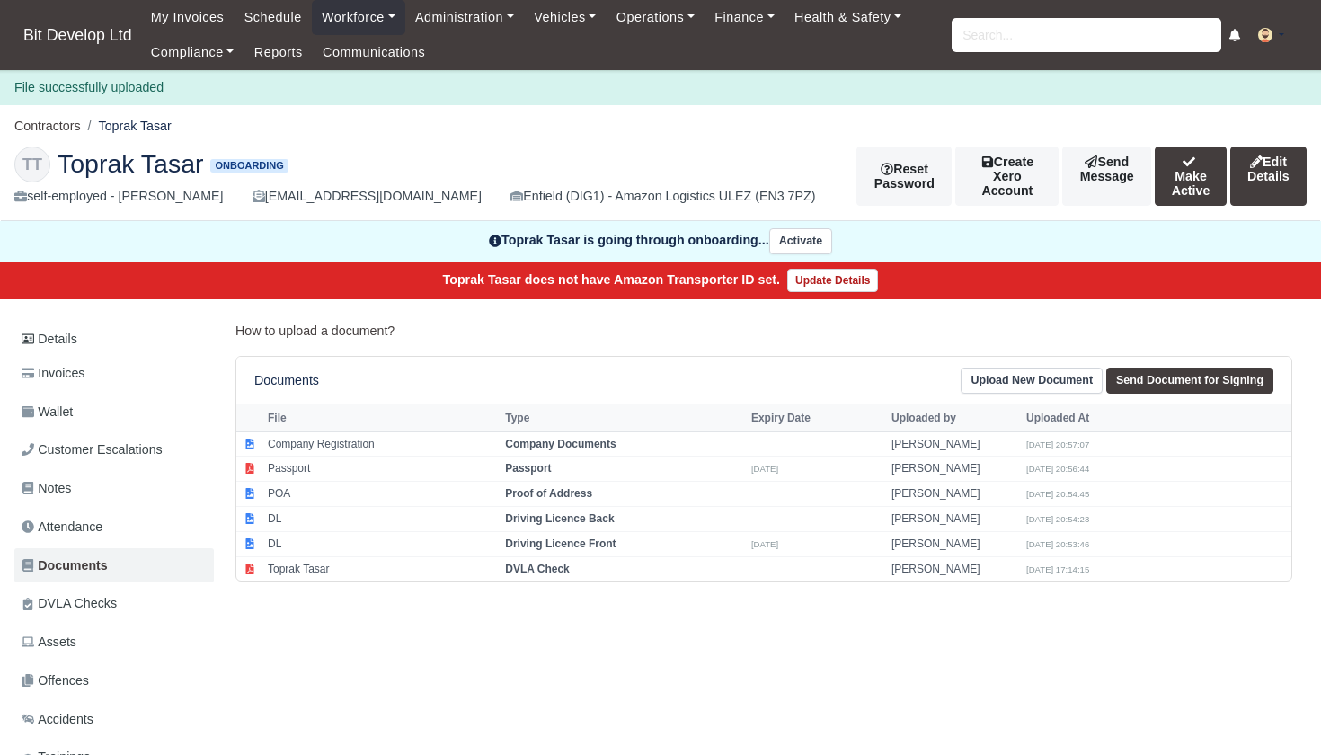
click at [1029, 371] on link "Upload New Document" at bounding box center [1032, 381] width 142 height 26
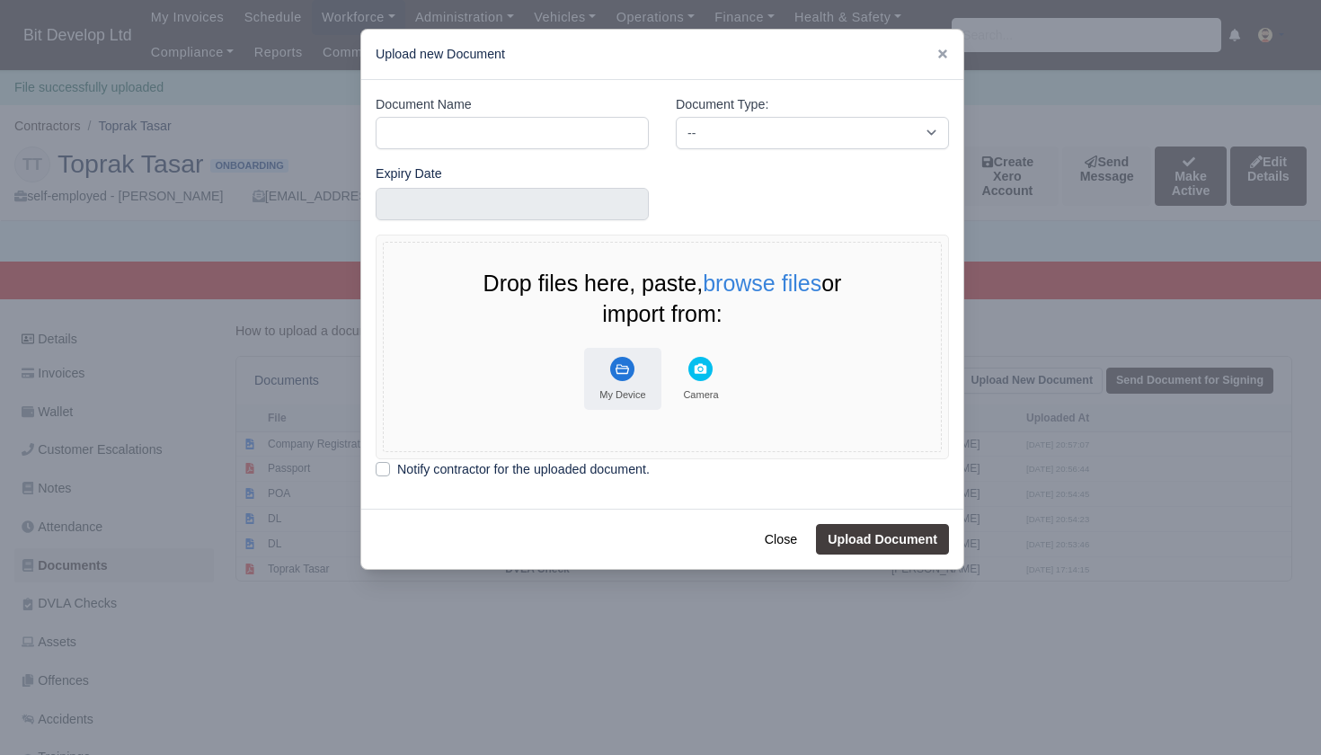
click at [617, 369] on icon "File Uploader" at bounding box center [621, 369] width 13 height 10
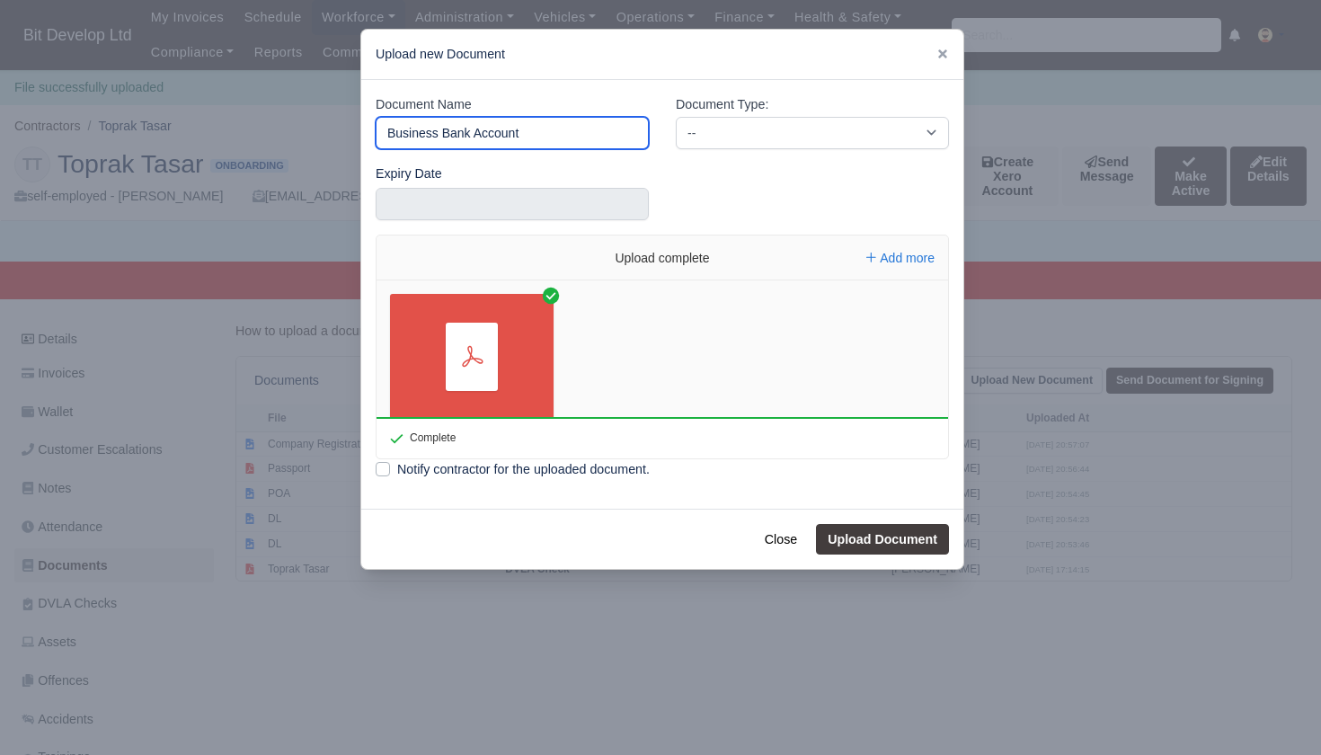
type input "Business Bank Account"
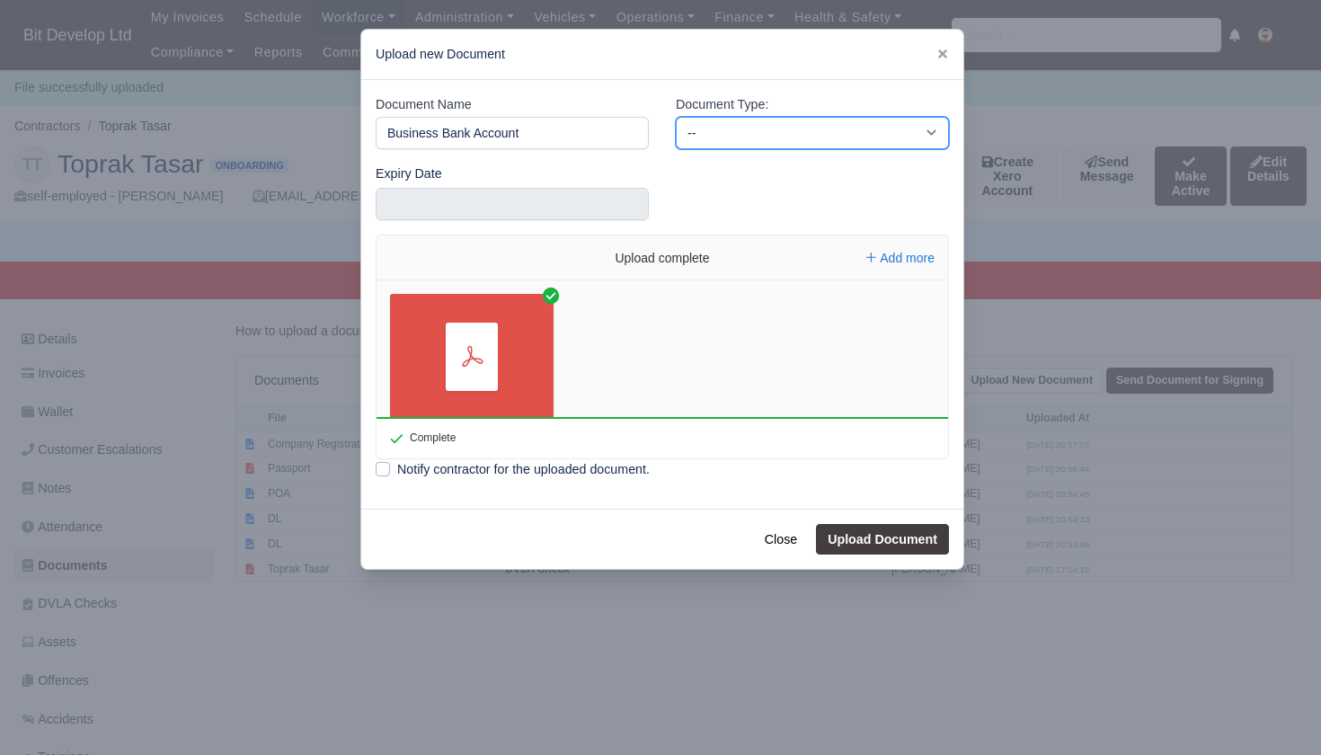
select select "bank-statement"
click at [896, 535] on button "Upload Document" at bounding box center [882, 539] width 133 height 31
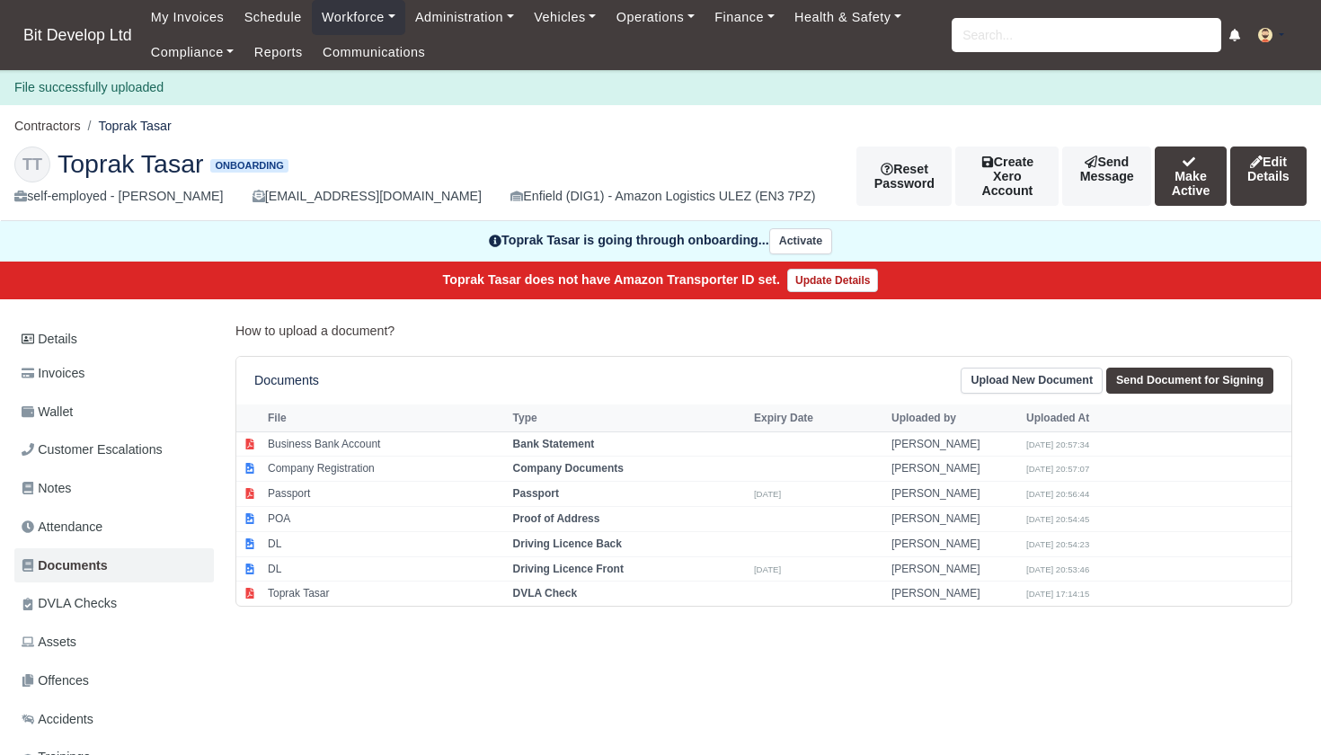
click at [992, 368] on link "Upload New Document" at bounding box center [1032, 381] width 142 height 26
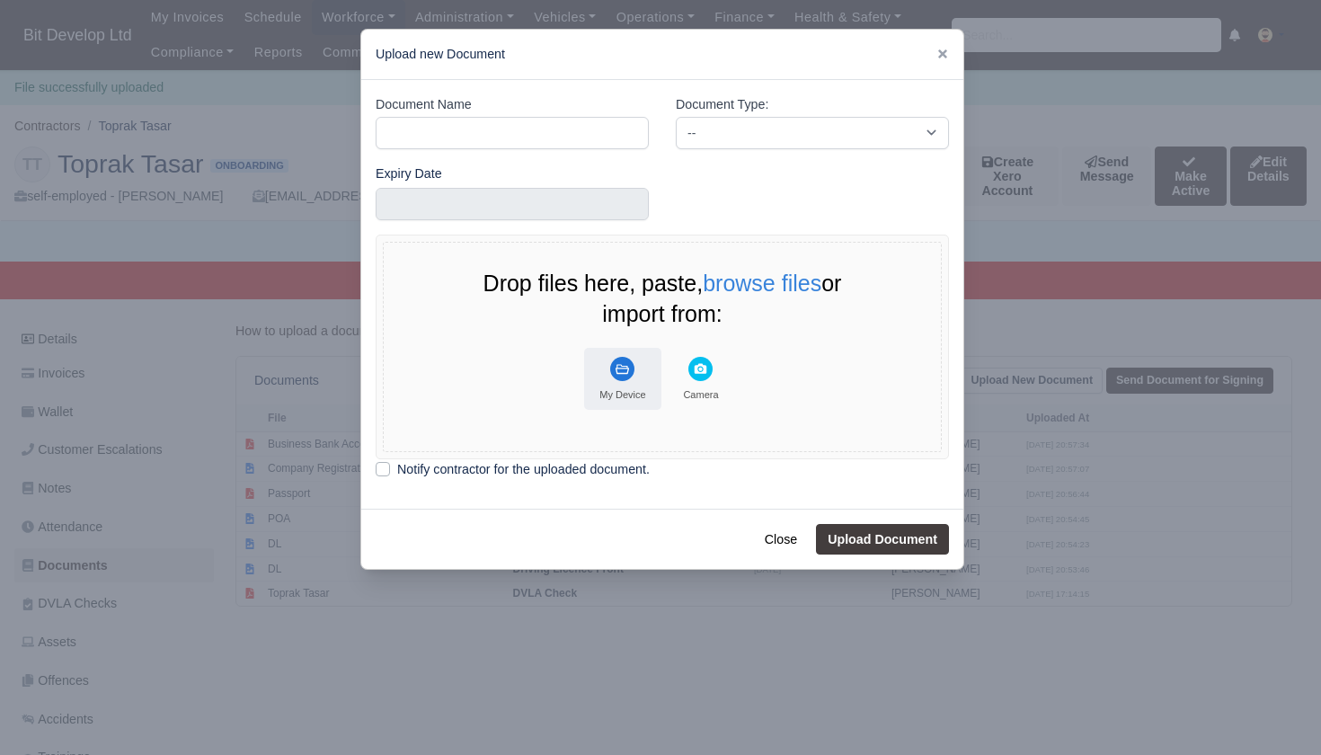
click at [621, 360] on rect "File Uploader" at bounding box center [622, 369] width 24 height 24
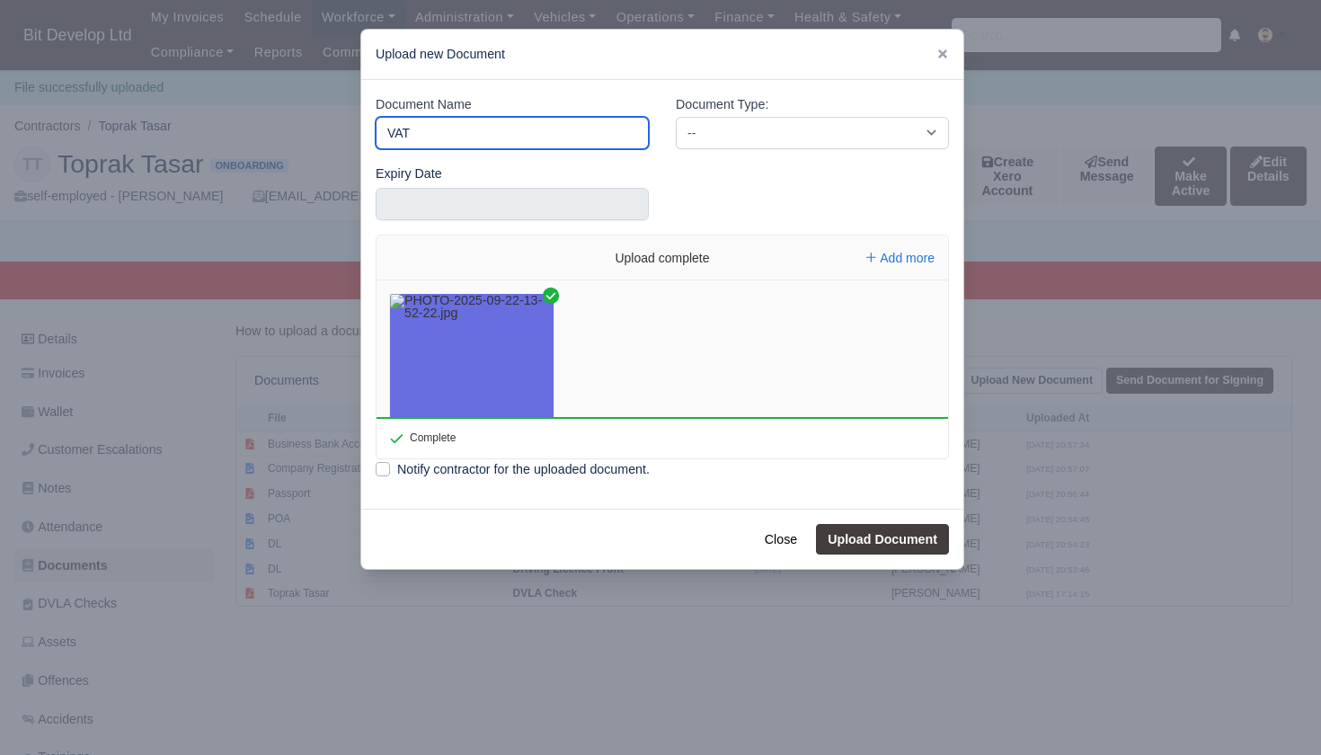
type input "VAT"
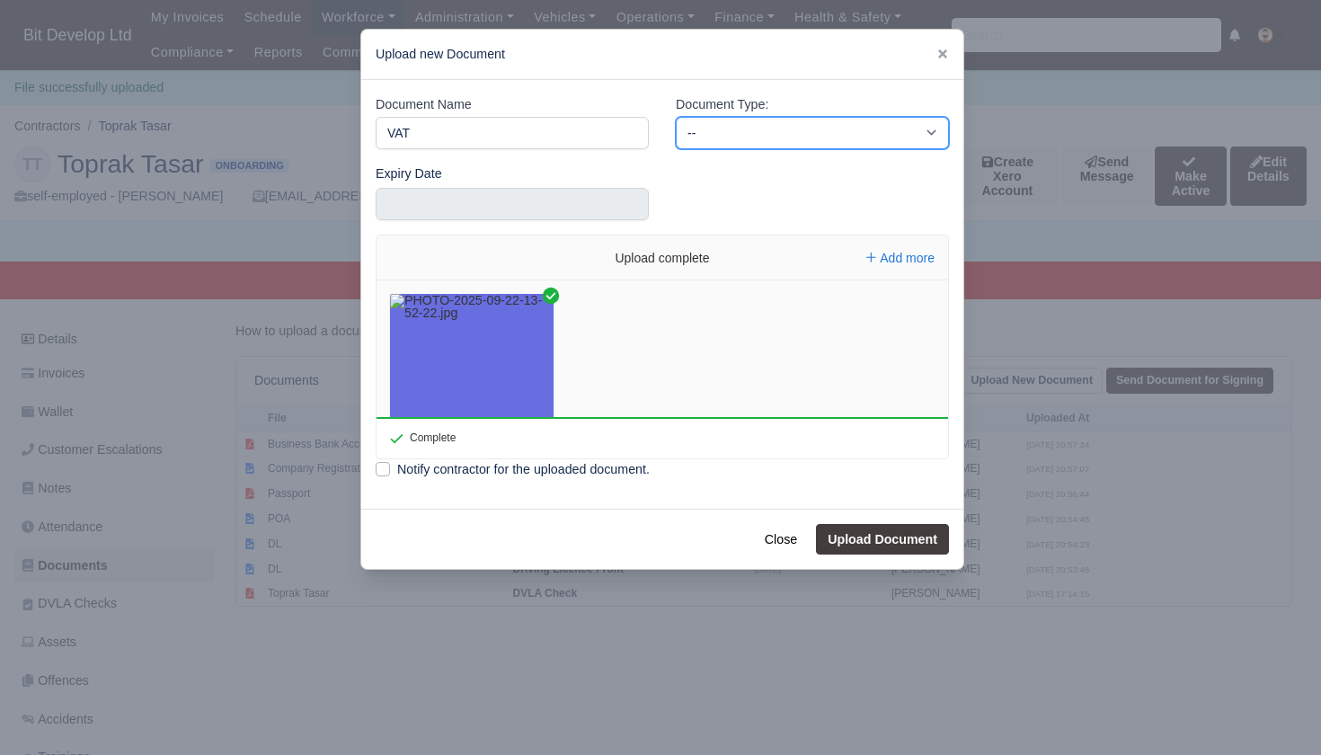
select select "vat-certificate"
click at [876, 543] on button "Upload Document" at bounding box center [882, 539] width 133 height 31
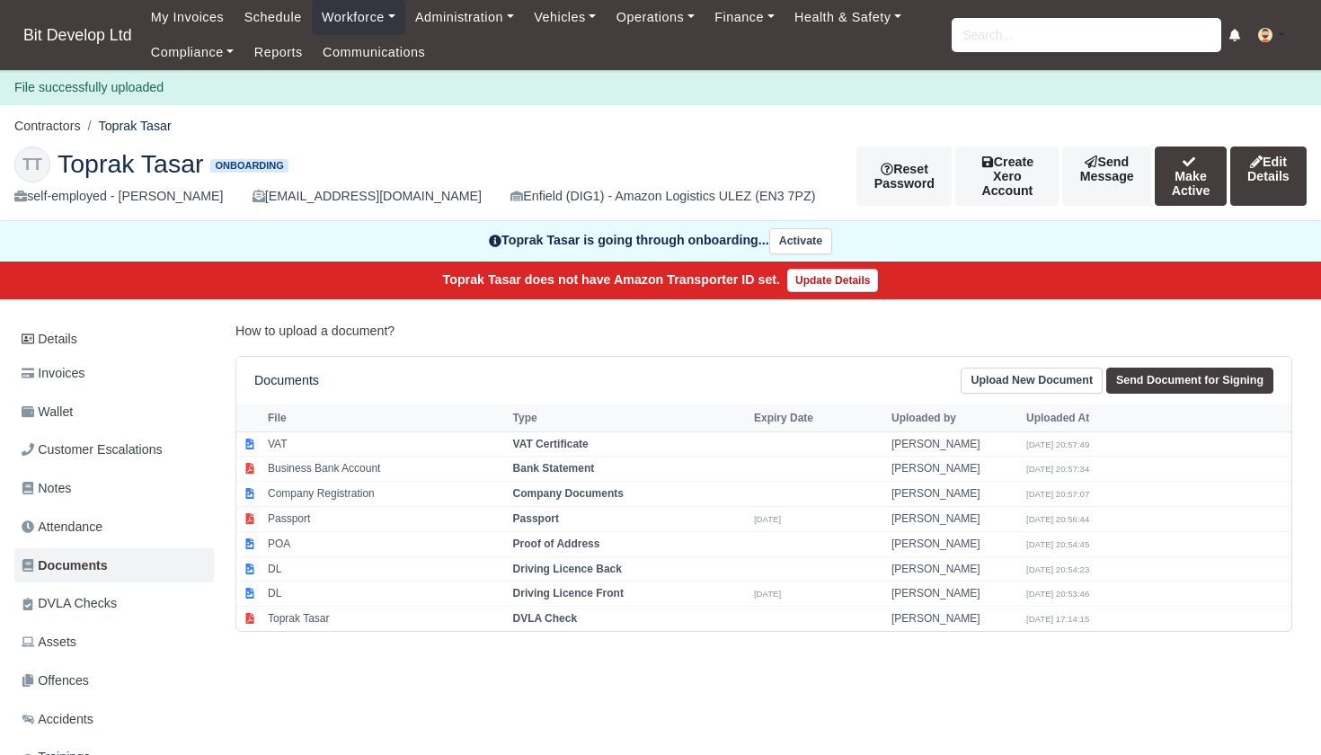
click at [1039, 377] on link "Upload New Document" at bounding box center [1032, 381] width 142 height 26
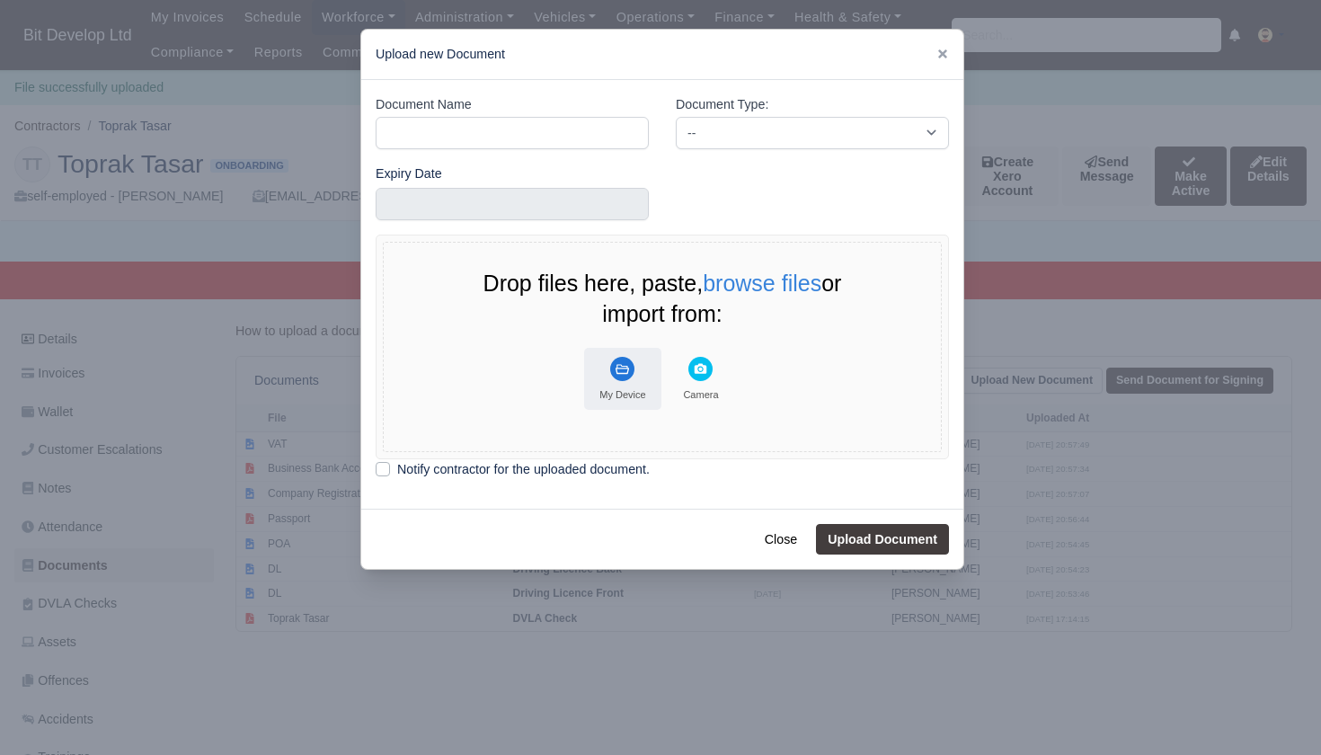
click at [624, 373] on rect "File Uploader" at bounding box center [622, 369] width 24 height 24
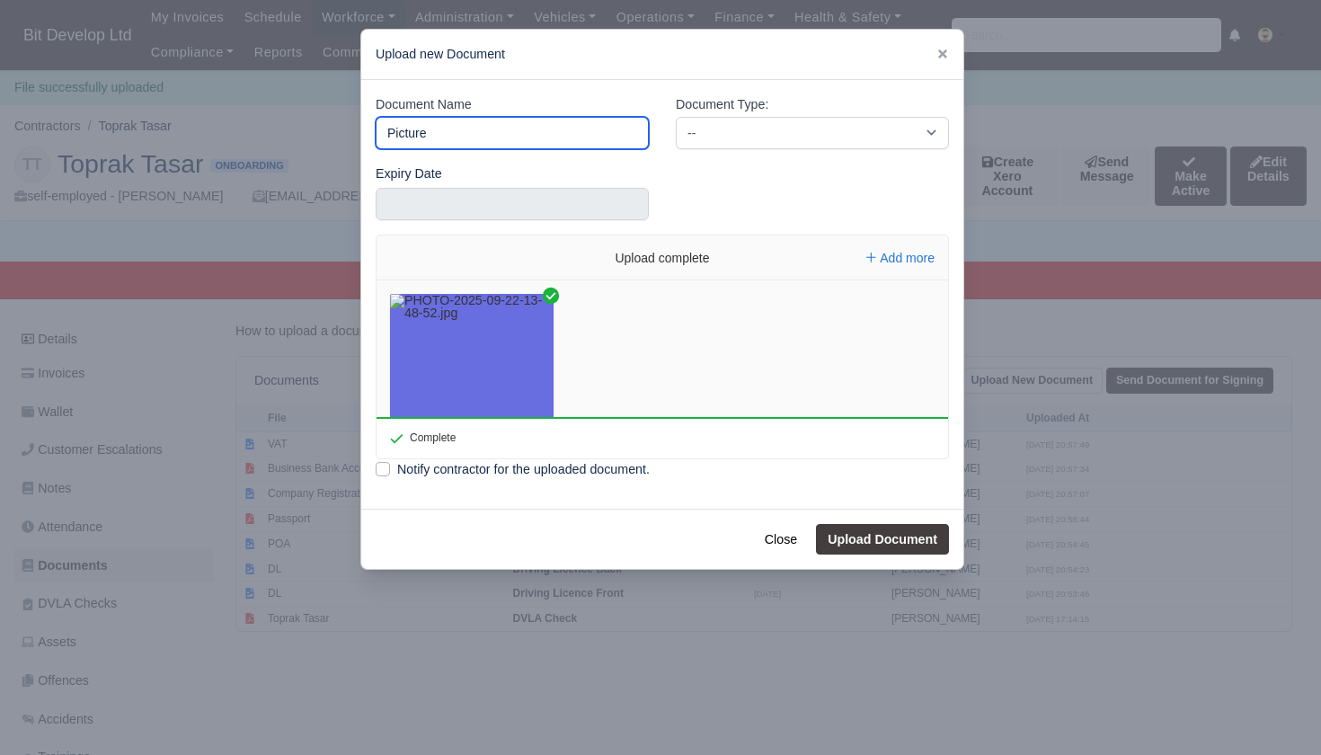
type input "Picture"
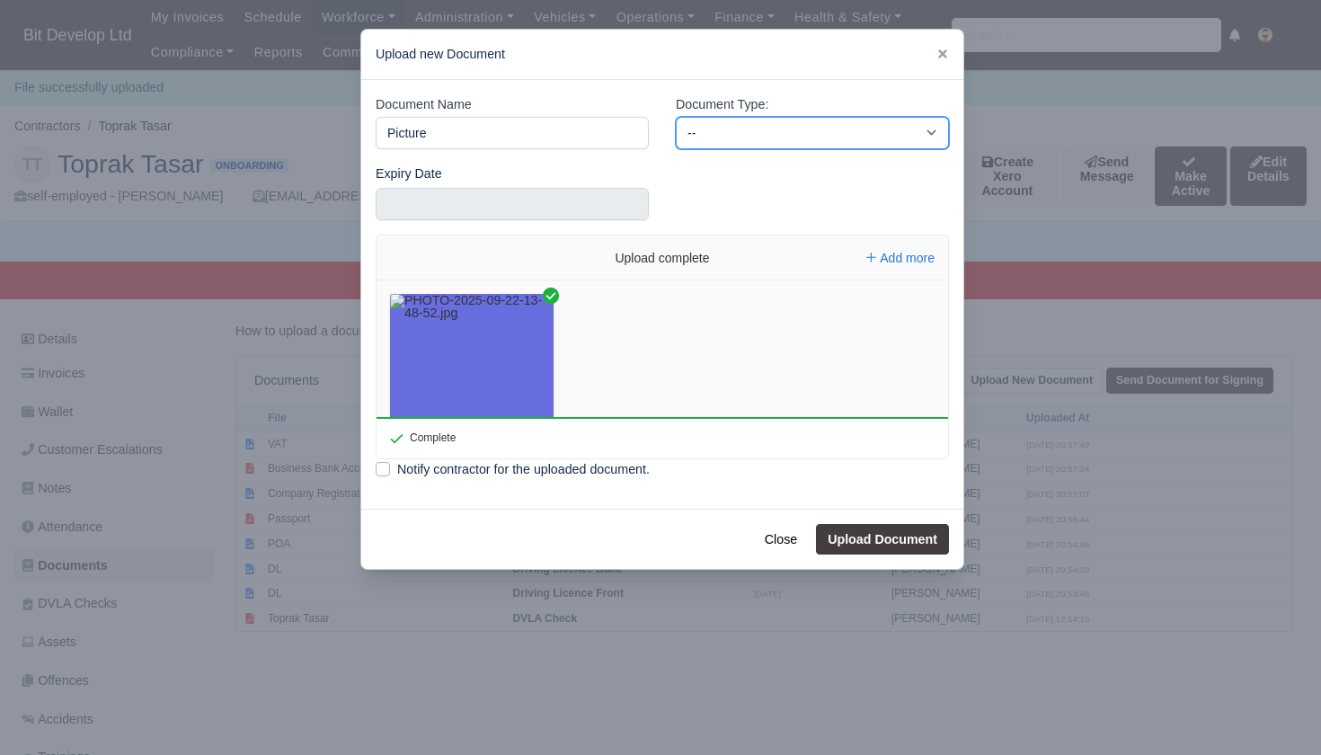
select select "profile"
click at [883, 537] on button "Upload Document" at bounding box center [882, 539] width 133 height 31
